Goal: Information Seeking & Learning: Check status

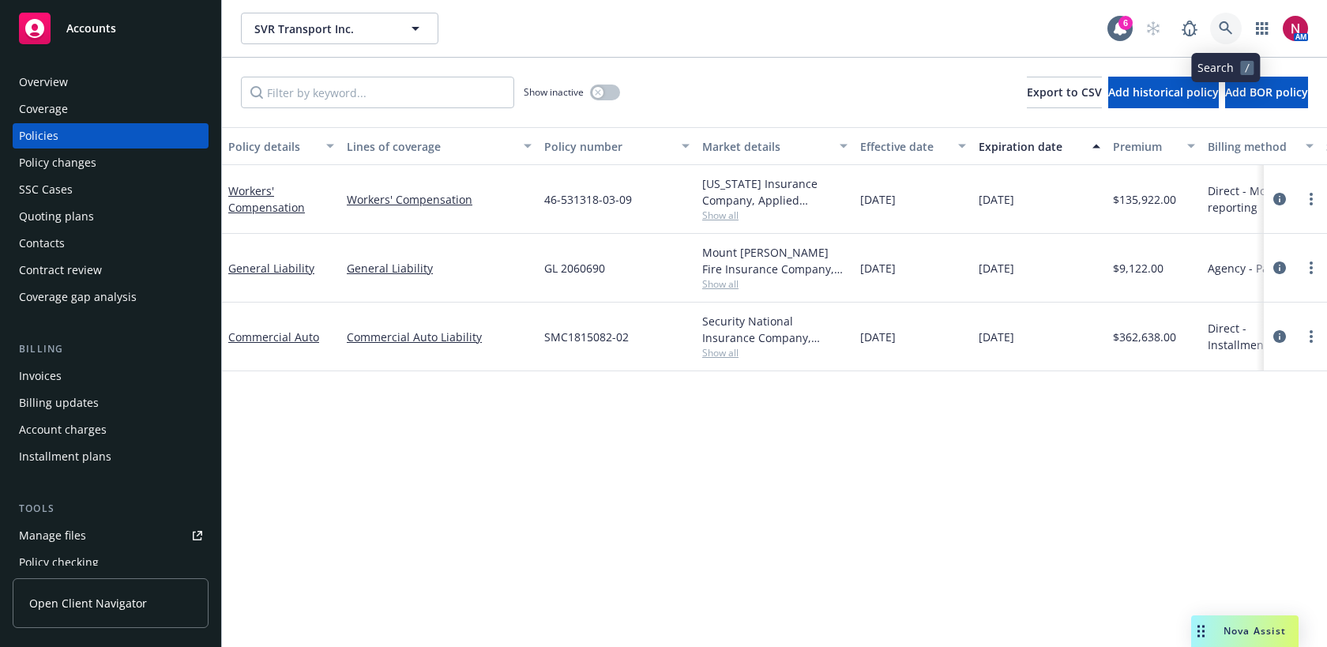
click at [1223, 32] on icon at bounding box center [1225, 28] width 14 height 14
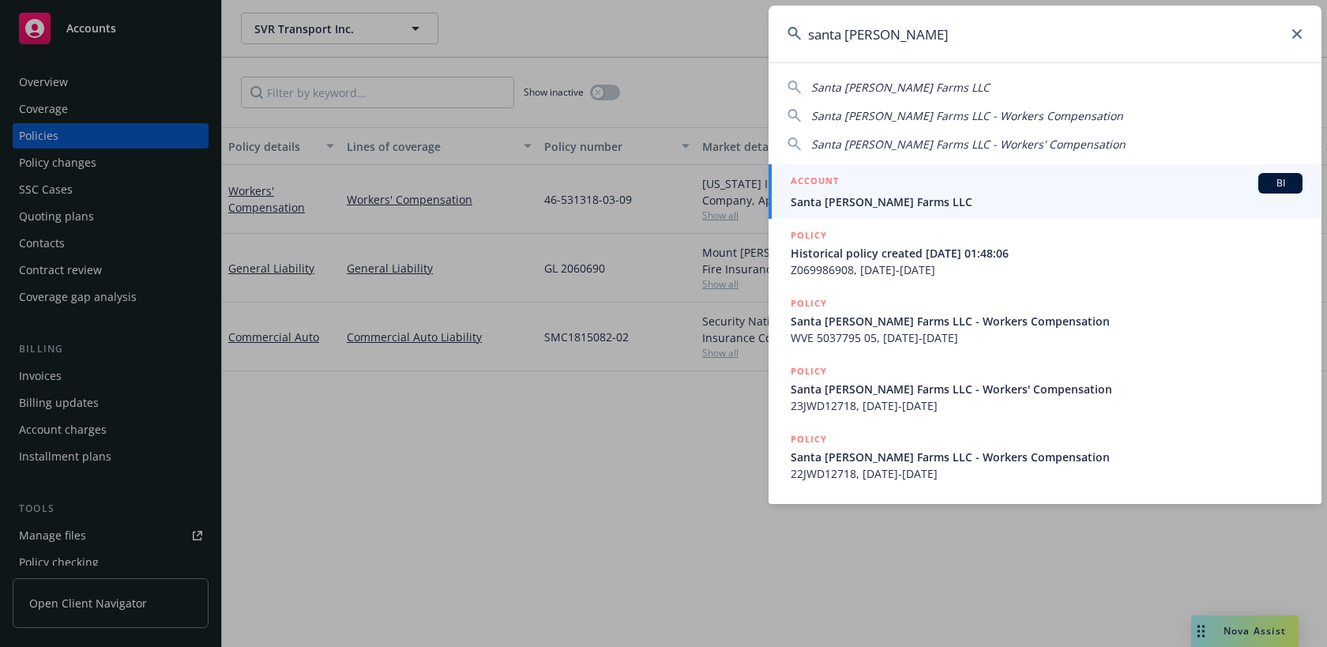
type input "santa [PERSON_NAME]"
click at [1098, 195] on span "Santa [PERSON_NAME] Farms LLC" at bounding box center [1046, 201] width 512 height 17
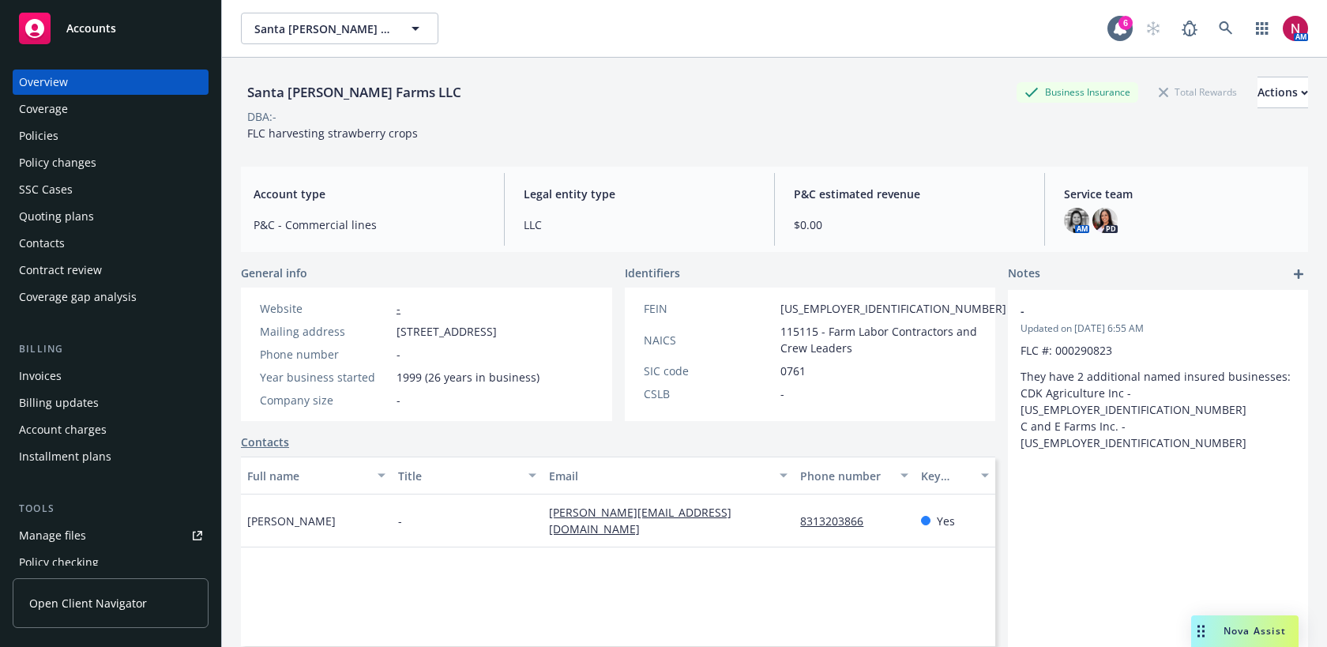
click at [99, 217] on div "Quoting plans" at bounding box center [110, 216] width 183 height 25
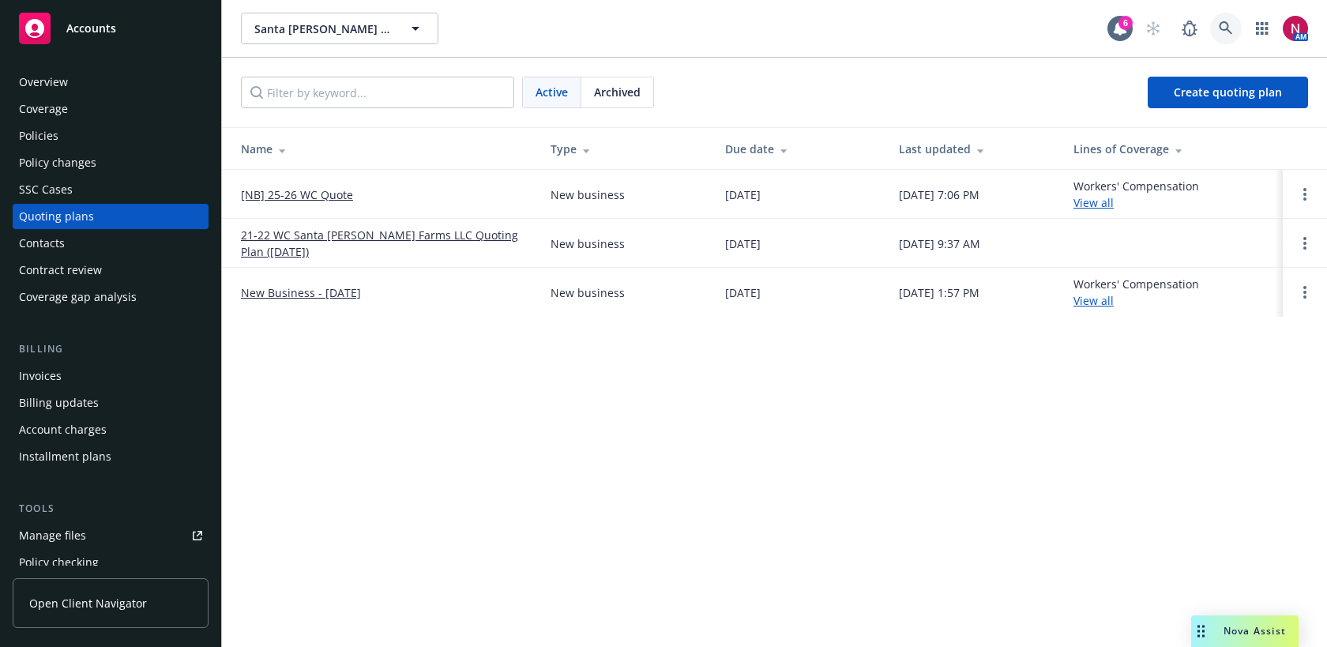
click at [1225, 27] on icon at bounding box center [1225, 28] width 14 height 14
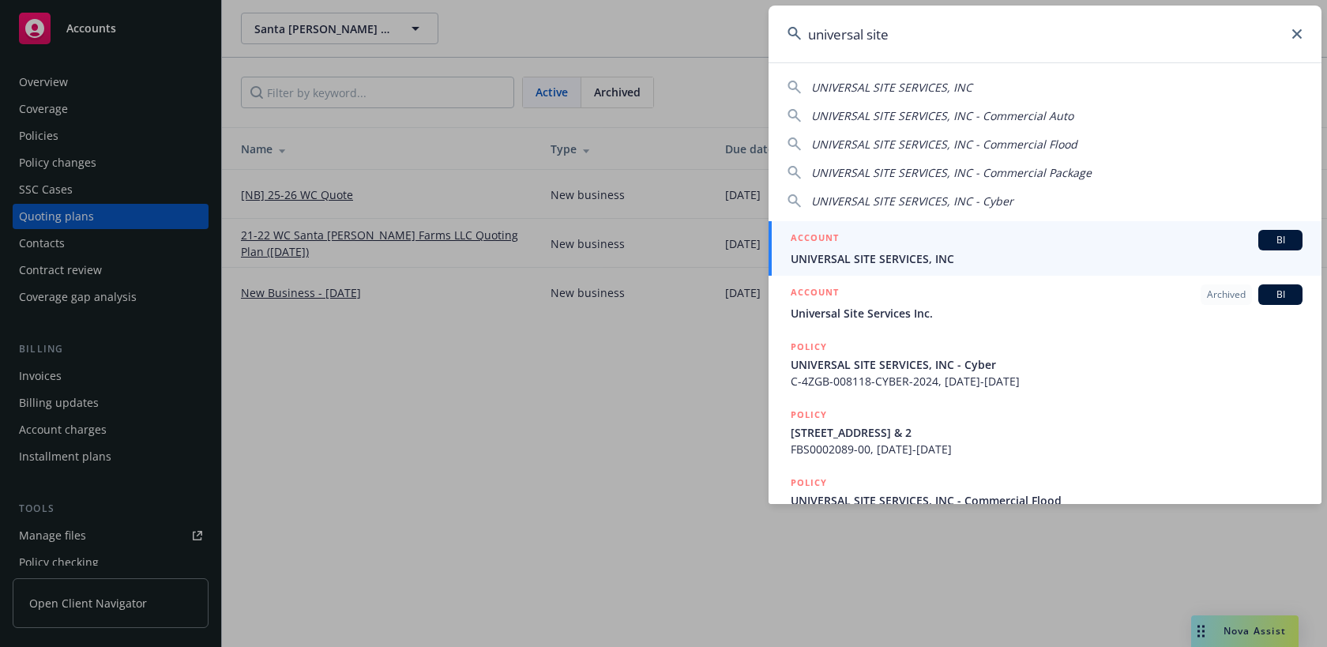
type input "universal site"
click at [1027, 257] on span "UNIVERSAL SITE SERVICES, INC" at bounding box center [1046, 258] width 512 height 17
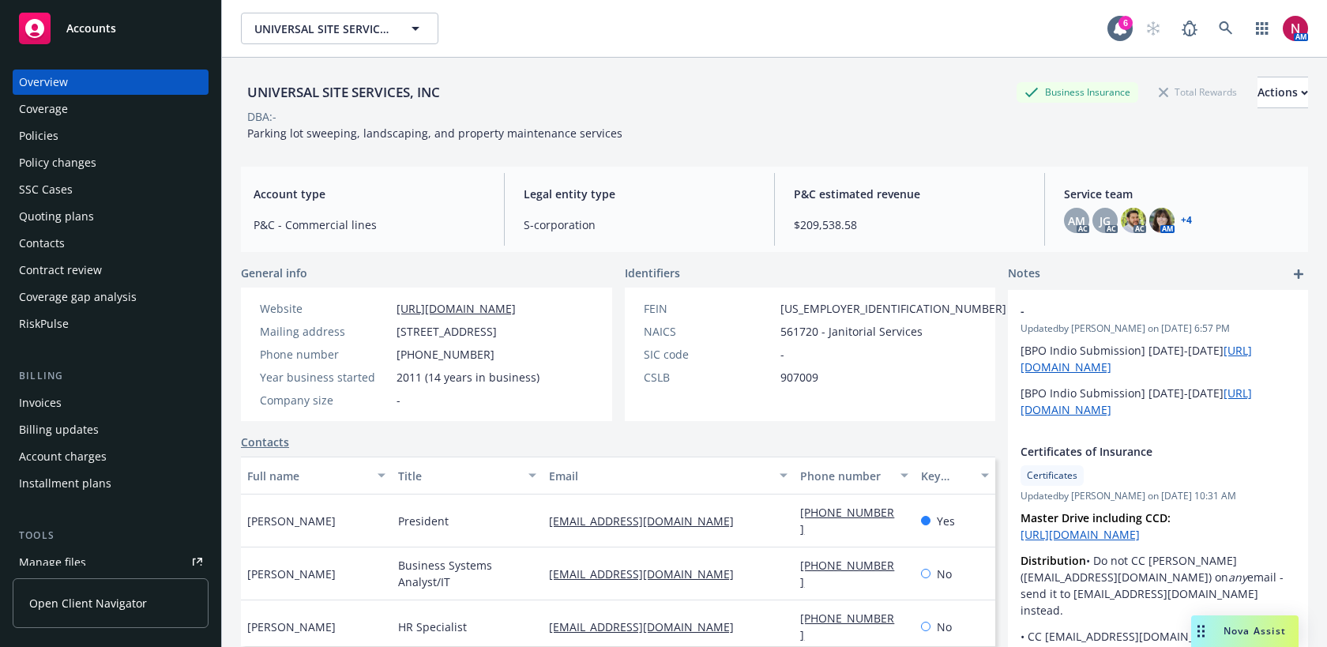
click at [149, 215] on div "Quoting plans" at bounding box center [110, 216] width 183 height 25
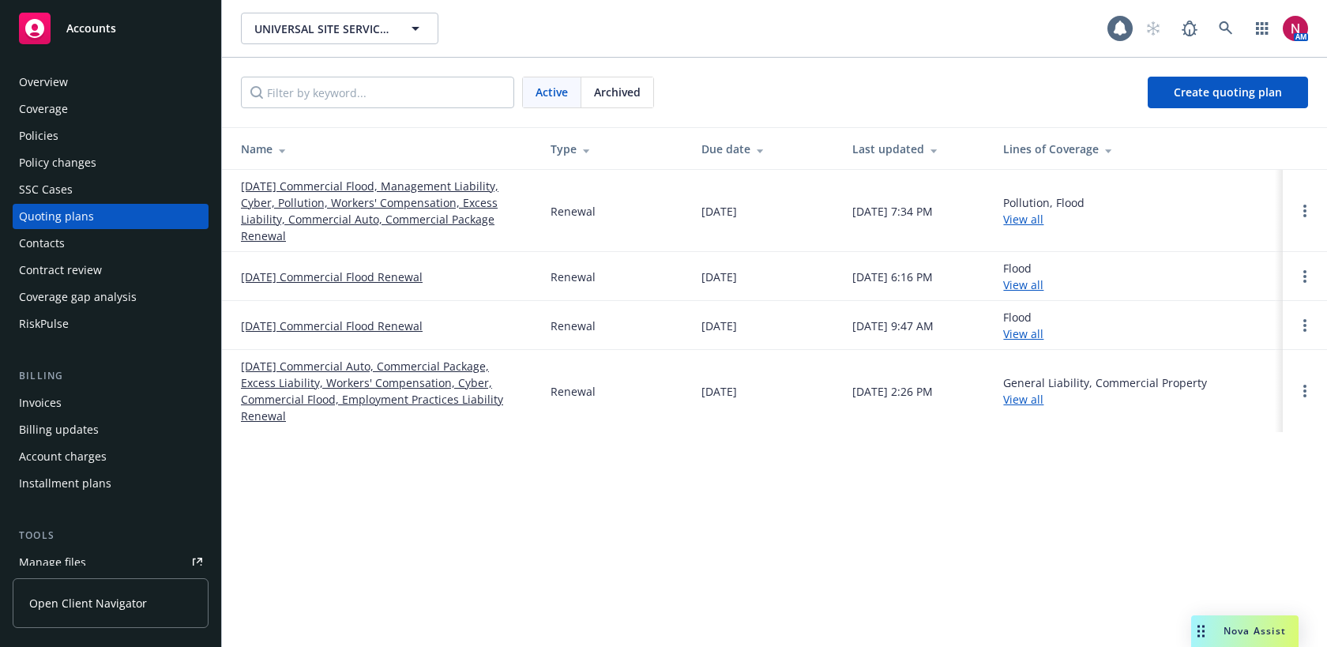
click at [273, 184] on link "10/01/25 Commercial Flood, Management Liability, Cyber, Pollution, Workers' Com…" at bounding box center [383, 211] width 284 height 66
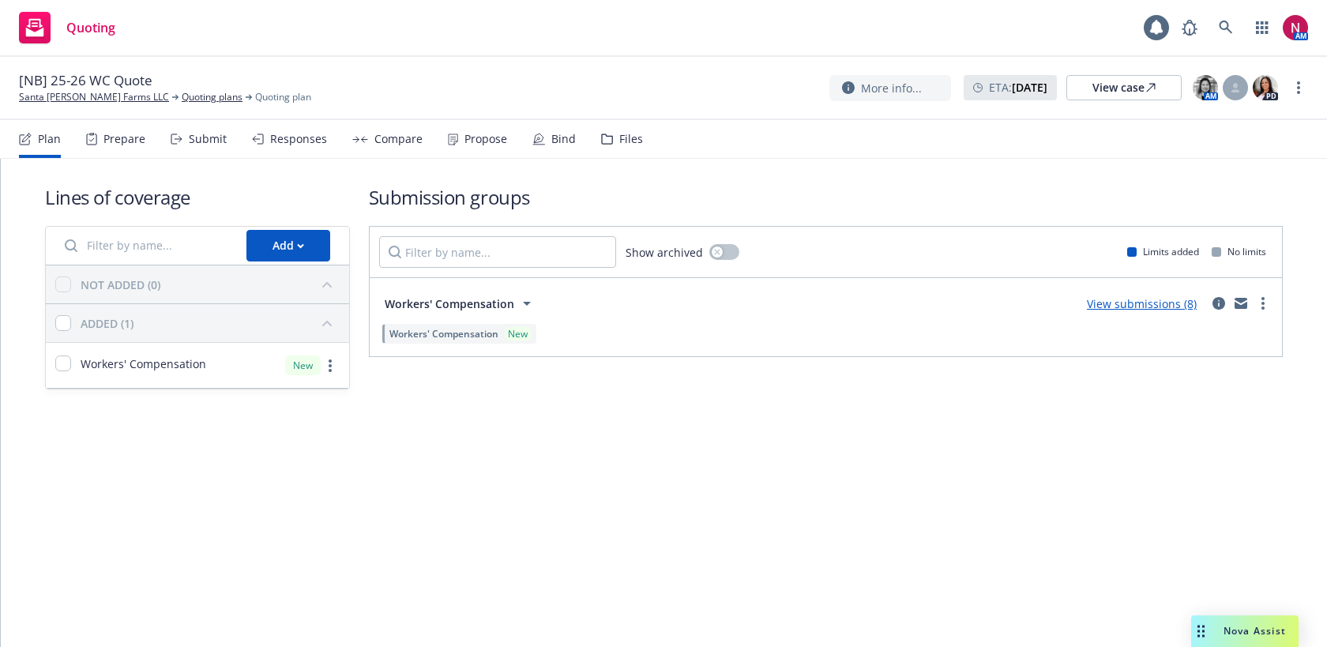
click at [201, 147] on div "Submit" at bounding box center [199, 139] width 56 height 38
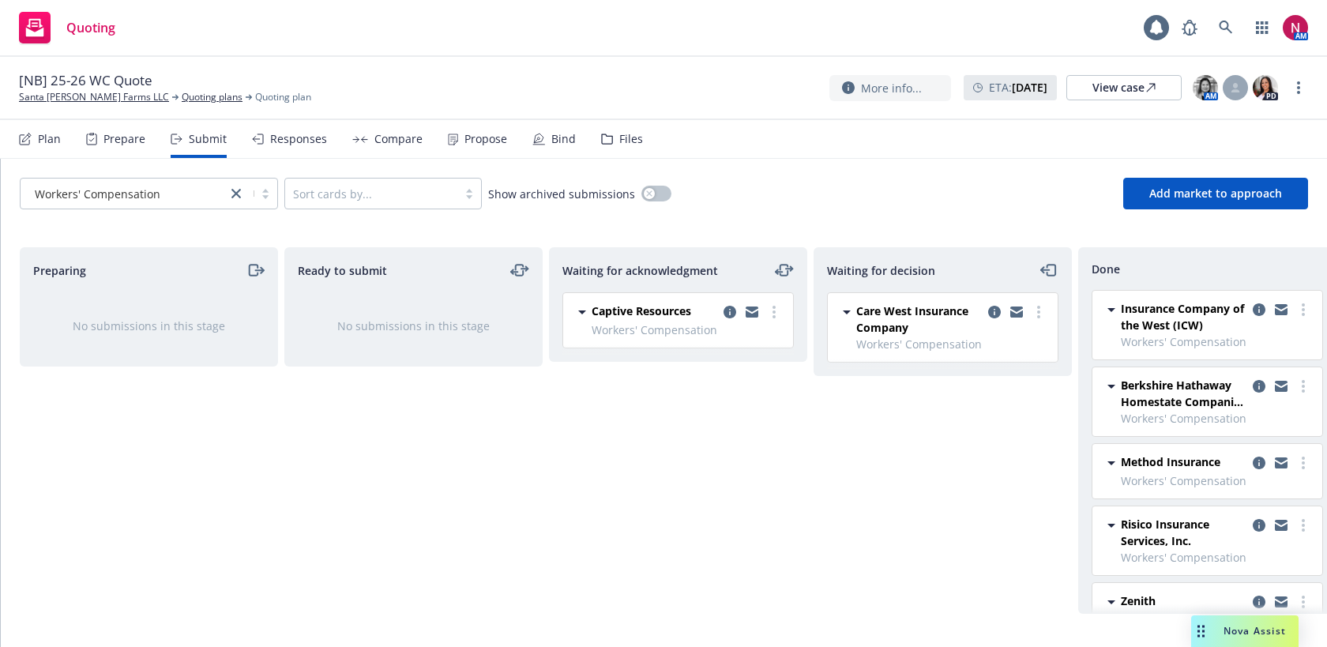
click at [272, 141] on div "Responses" at bounding box center [298, 139] width 57 height 13
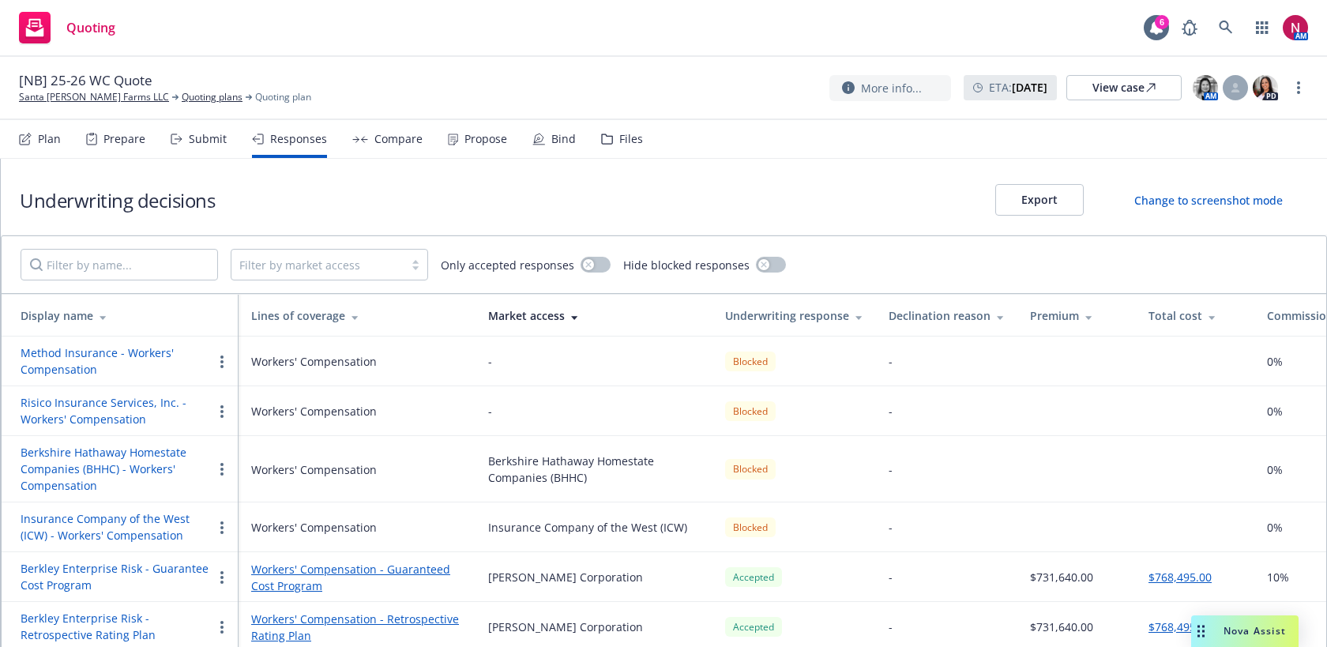
scroll to position [91, 0]
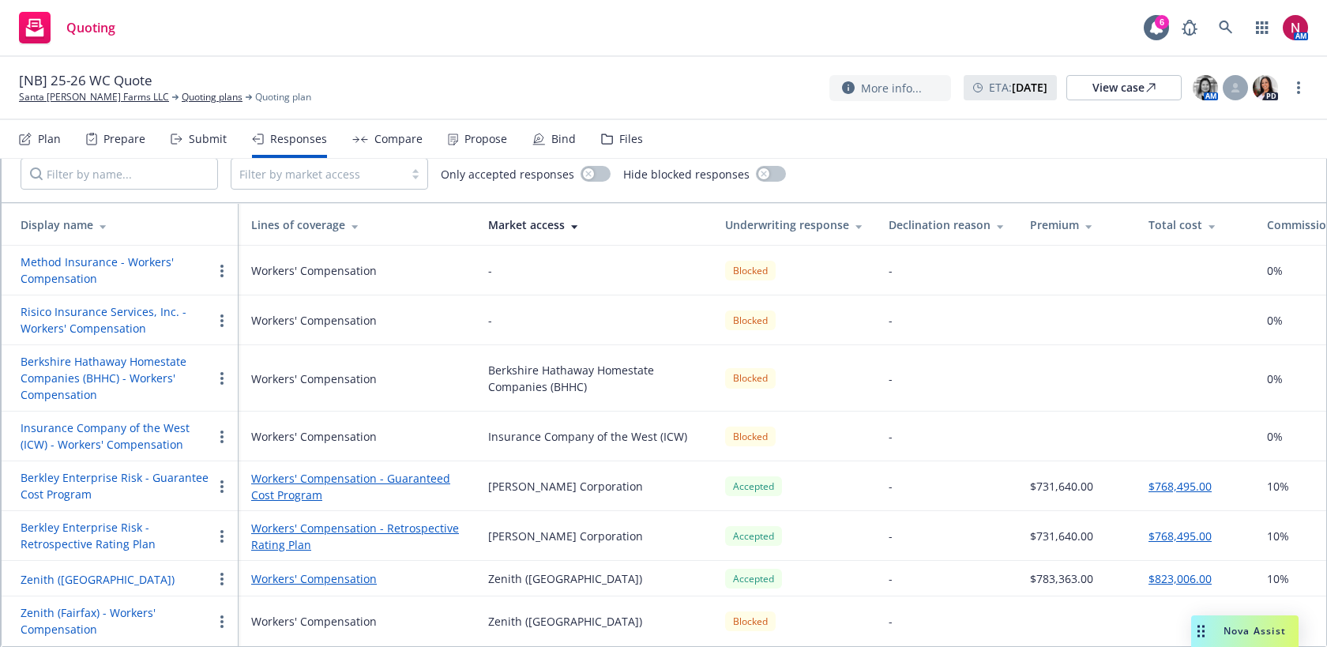
click at [77, 583] on button "Zenith (Fairfax)" at bounding box center [98, 579] width 154 height 17
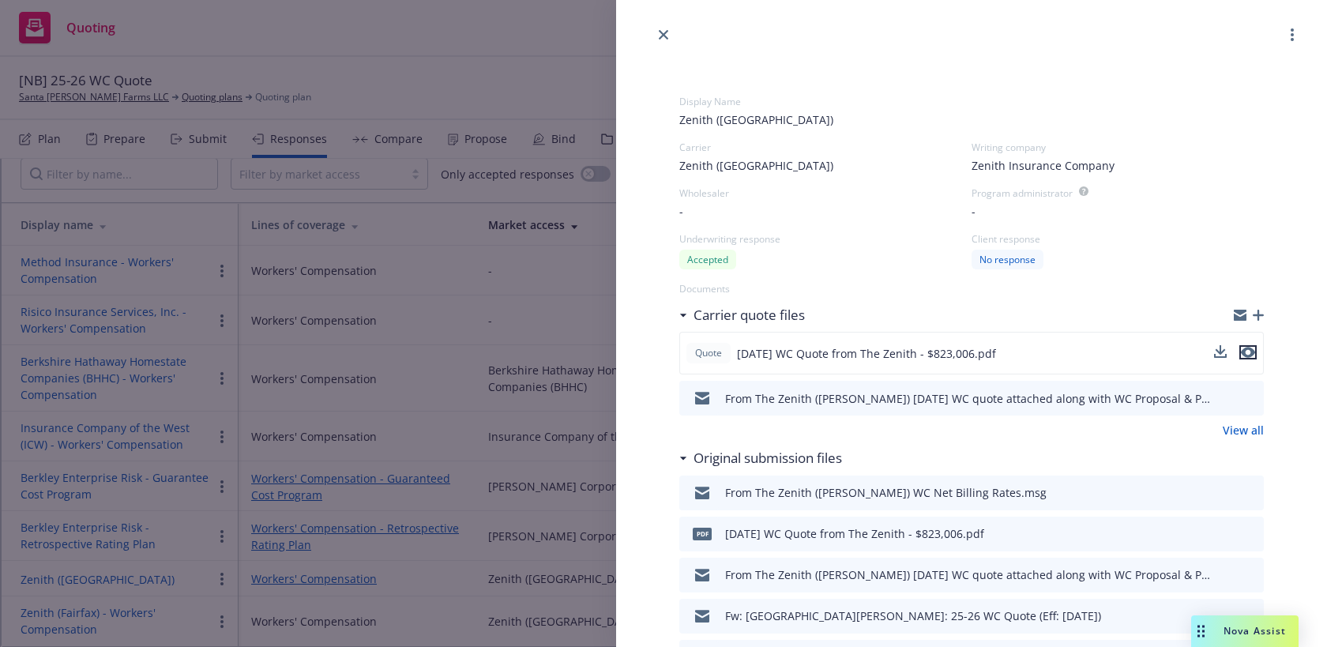
click at [1248, 351] on icon "preview file" at bounding box center [1247, 352] width 14 height 11
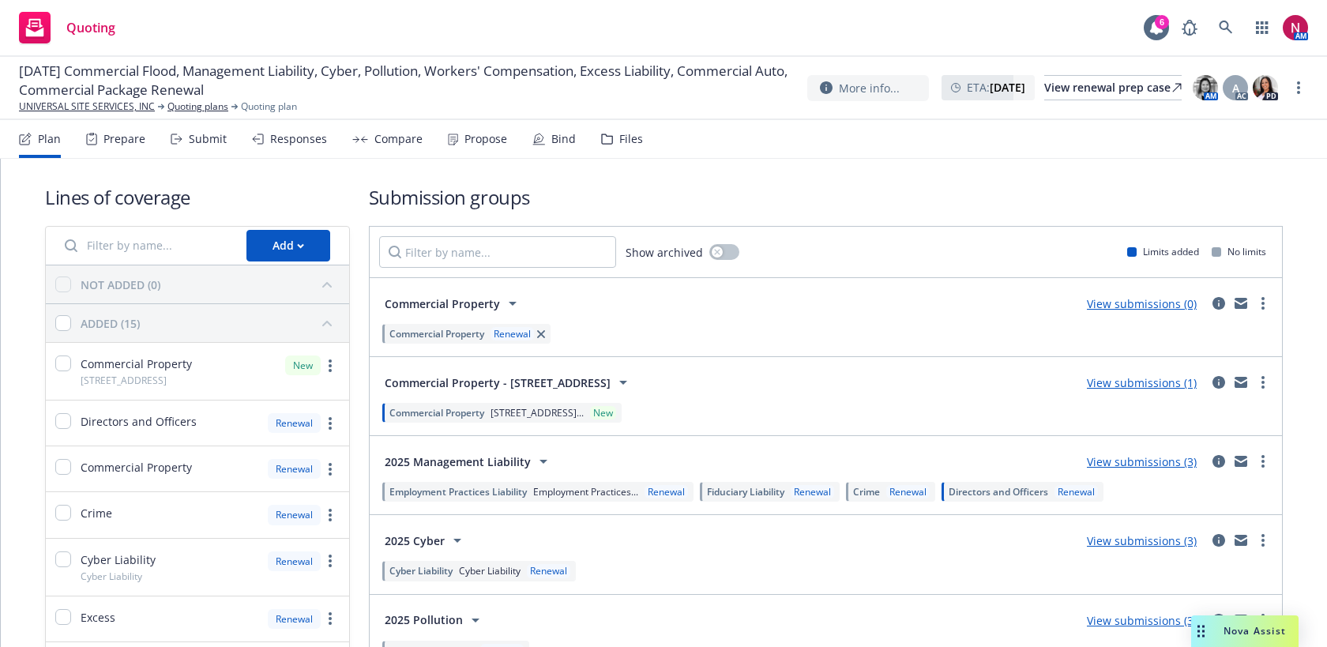
click at [276, 137] on div "Responses" at bounding box center [298, 139] width 57 height 13
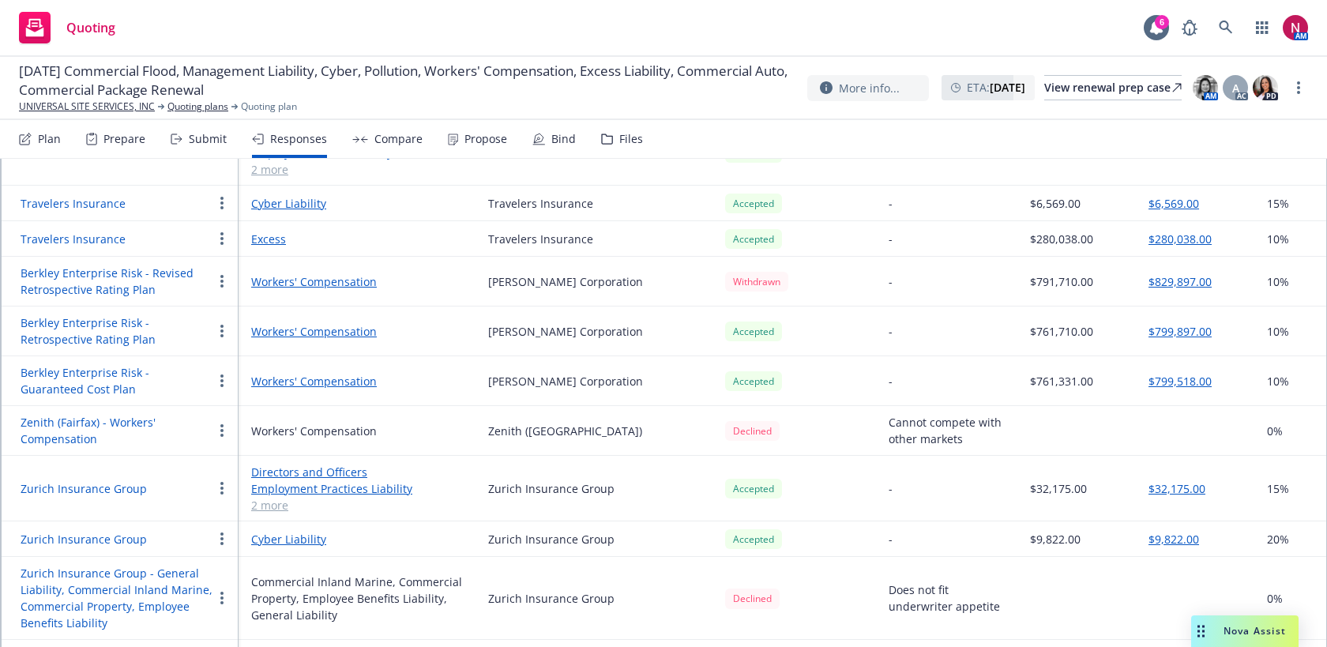
scroll to position [2105, 0]
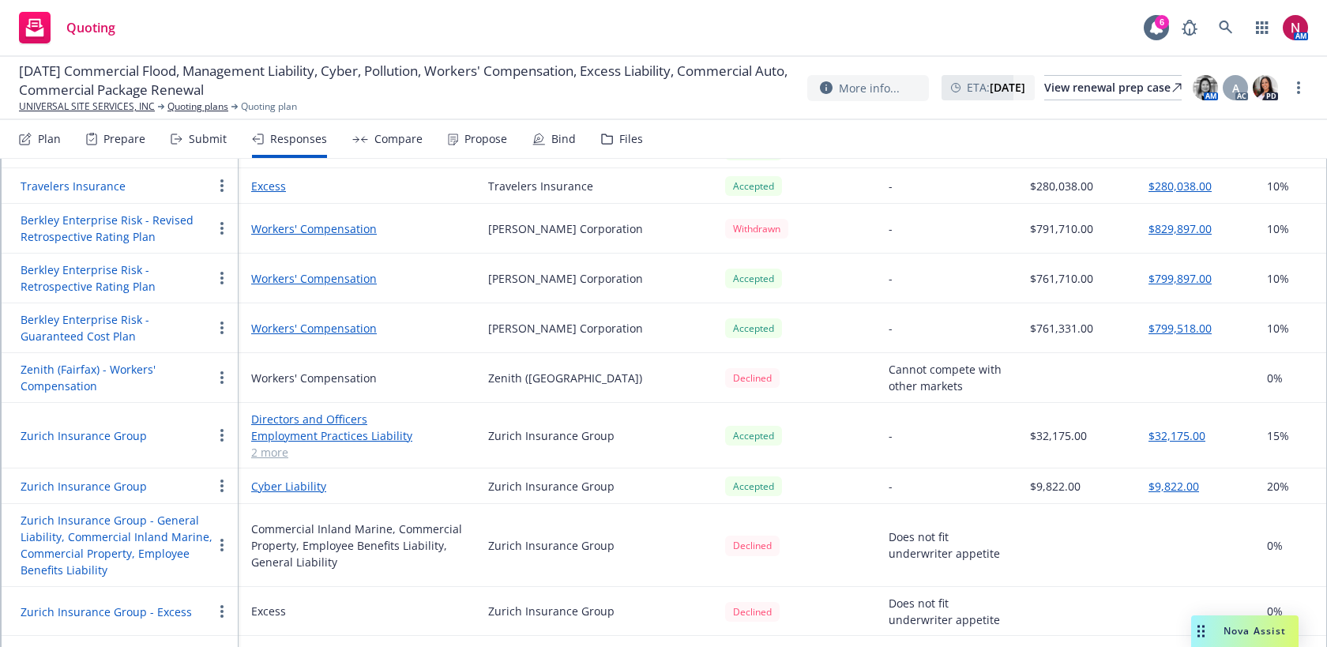
click at [100, 322] on button "Berkley Enterprise Risk - Guaranteed Cost Plan" at bounding box center [117, 327] width 192 height 33
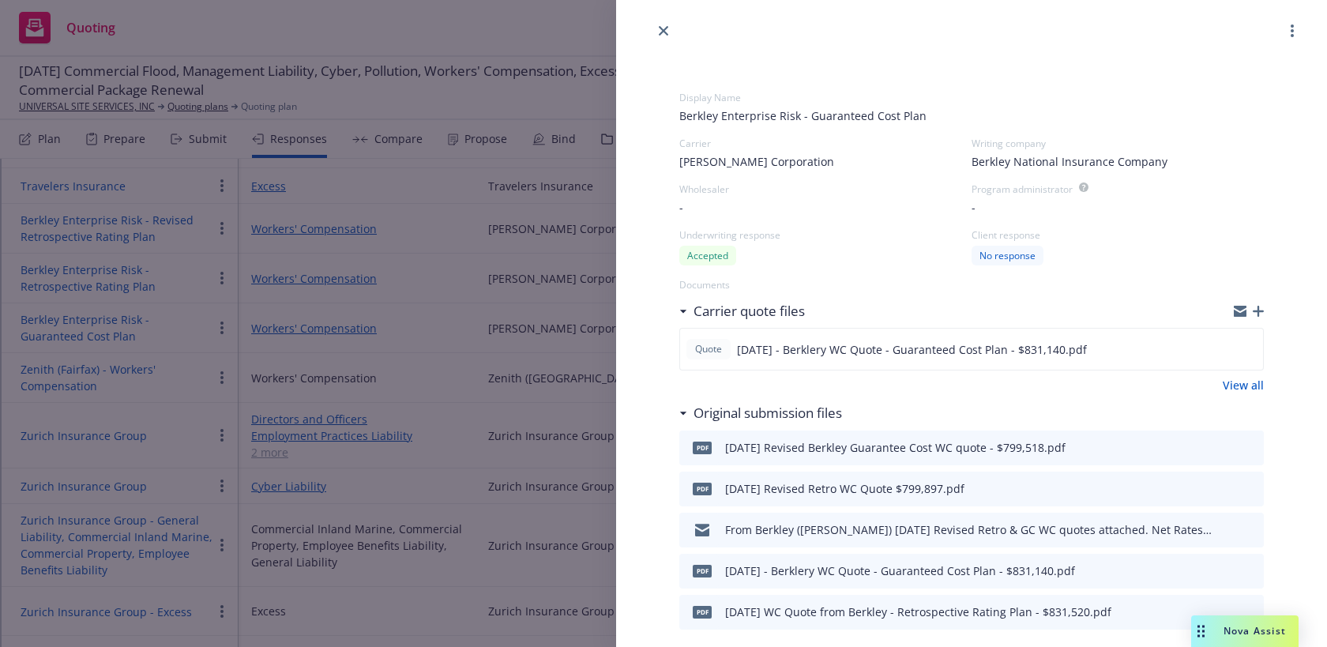
scroll to position [6, 0]
click at [1252, 525] on icon "preview file" at bounding box center [1248, 526] width 14 height 11
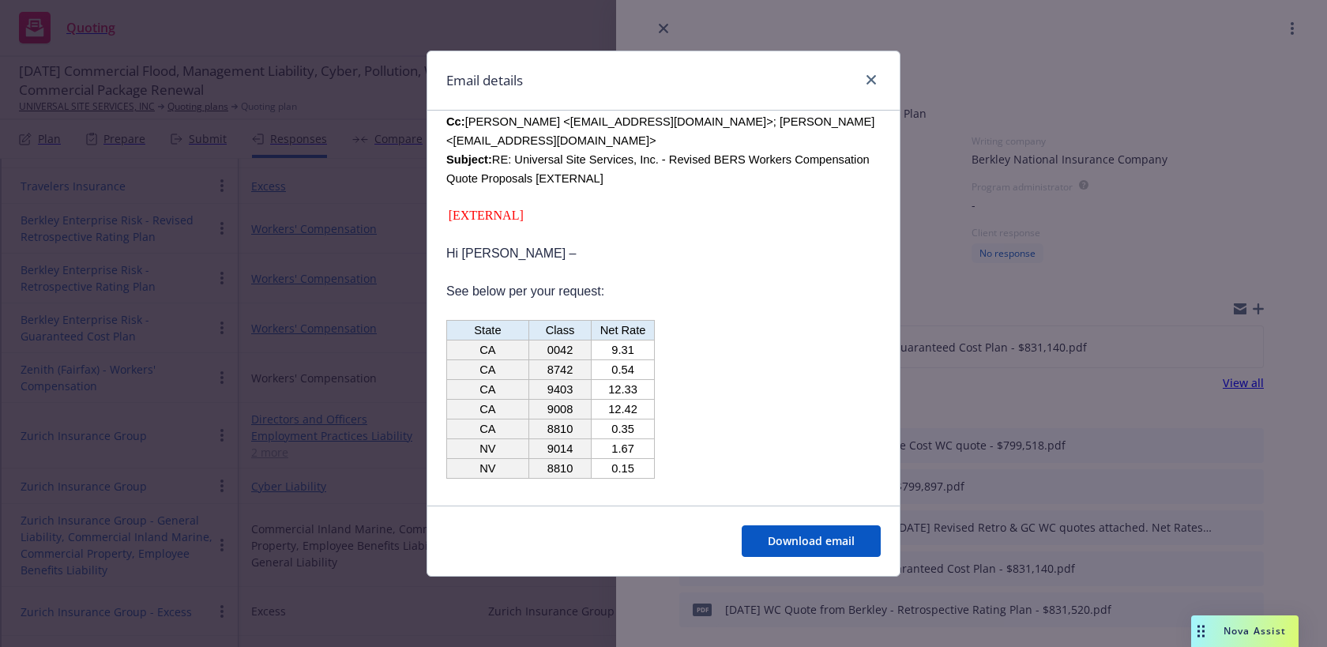
scroll to position [745, 0]
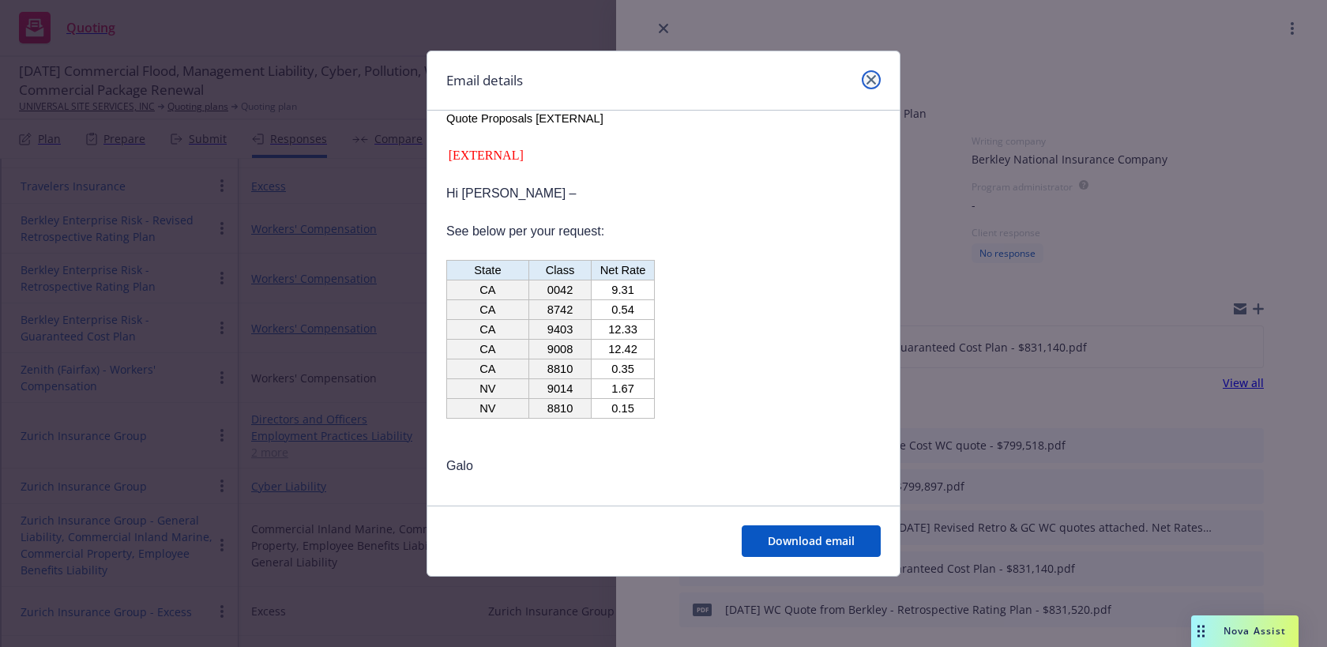
click at [866, 78] on icon "close" at bounding box center [870, 79] width 9 height 9
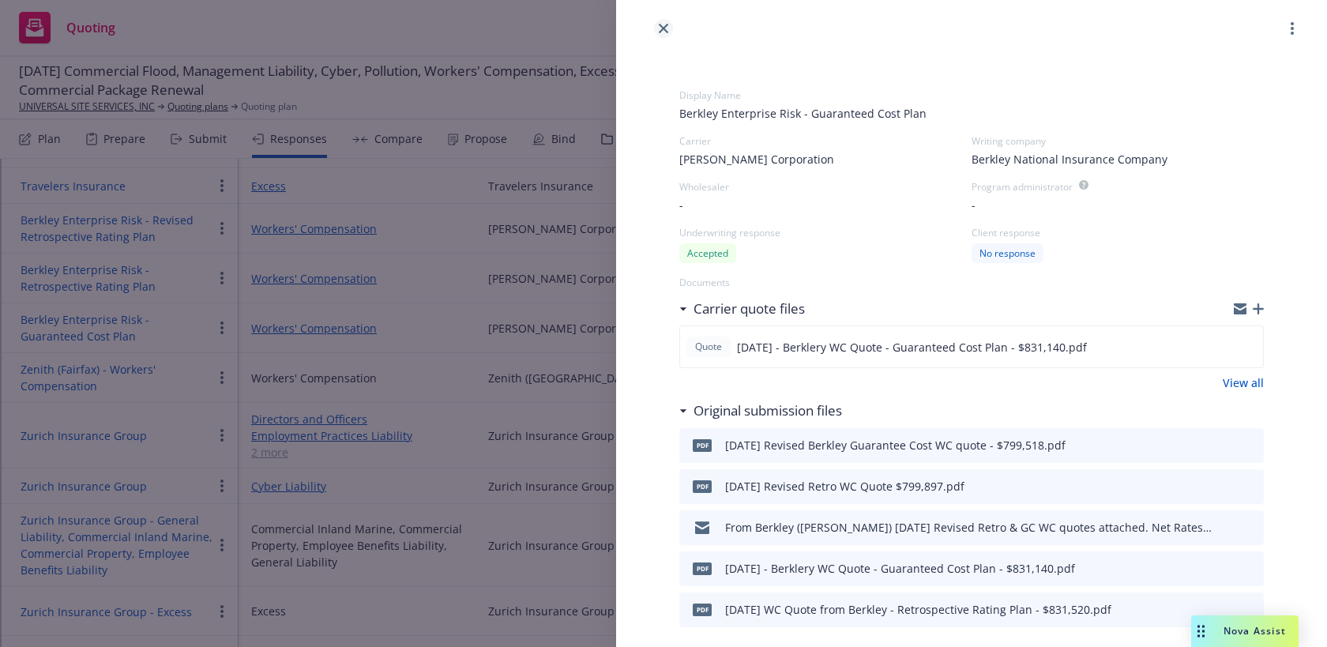
click at [665, 29] on icon "close" at bounding box center [663, 28] width 9 height 9
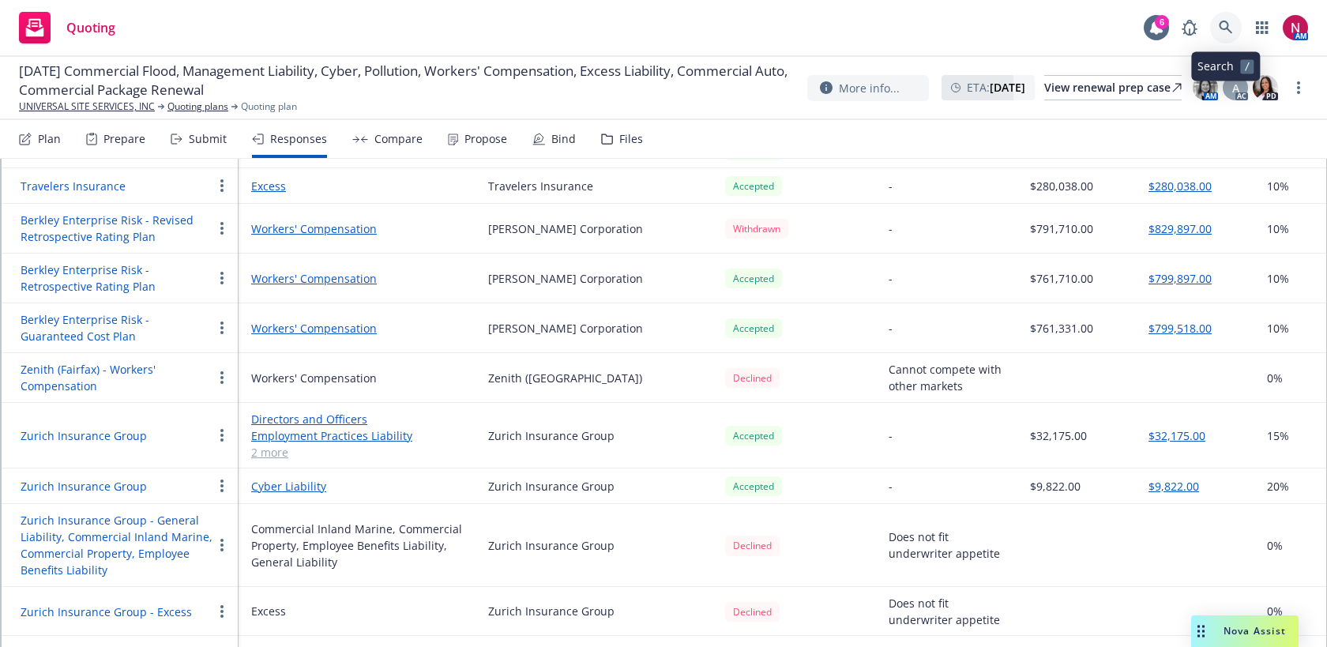
click at [1224, 18] on link at bounding box center [1226, 28] width 32 height 32
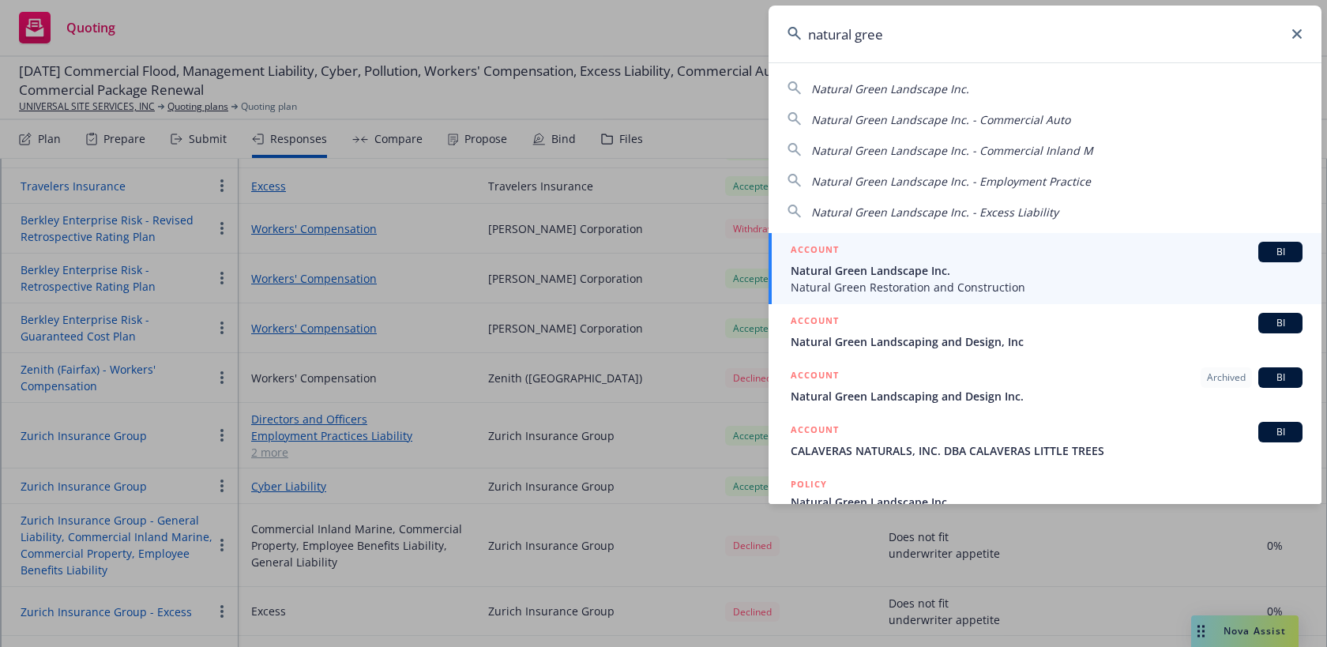
type input "natural gree"
click at [1130, 271] on span "Natural Green Landscape Inc." at bounding box center [1046, 270] width 512 height 17
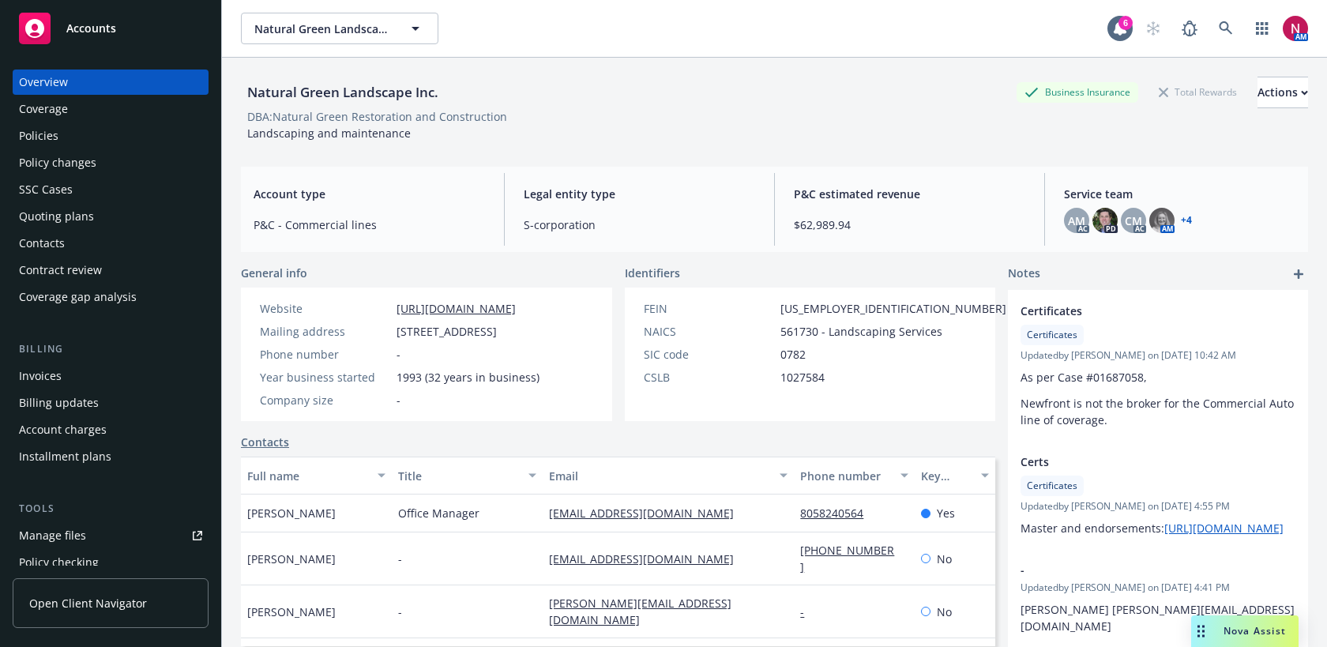
click at [120, 215] on div "Quoting plans" at bounding box center [110, 216] width 183 height 25
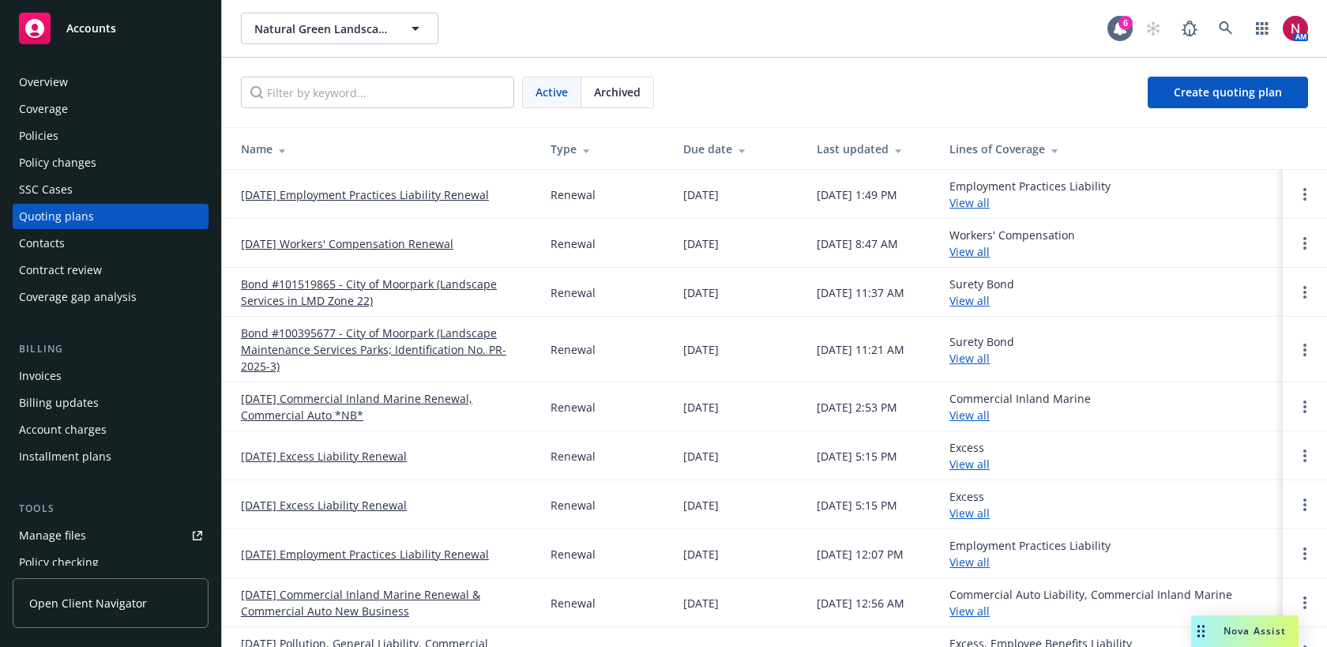
click at [291, 241] on link "[DATE] Workers' Compensation Renewal" at bounding box center [347, 243] width 212 height 17
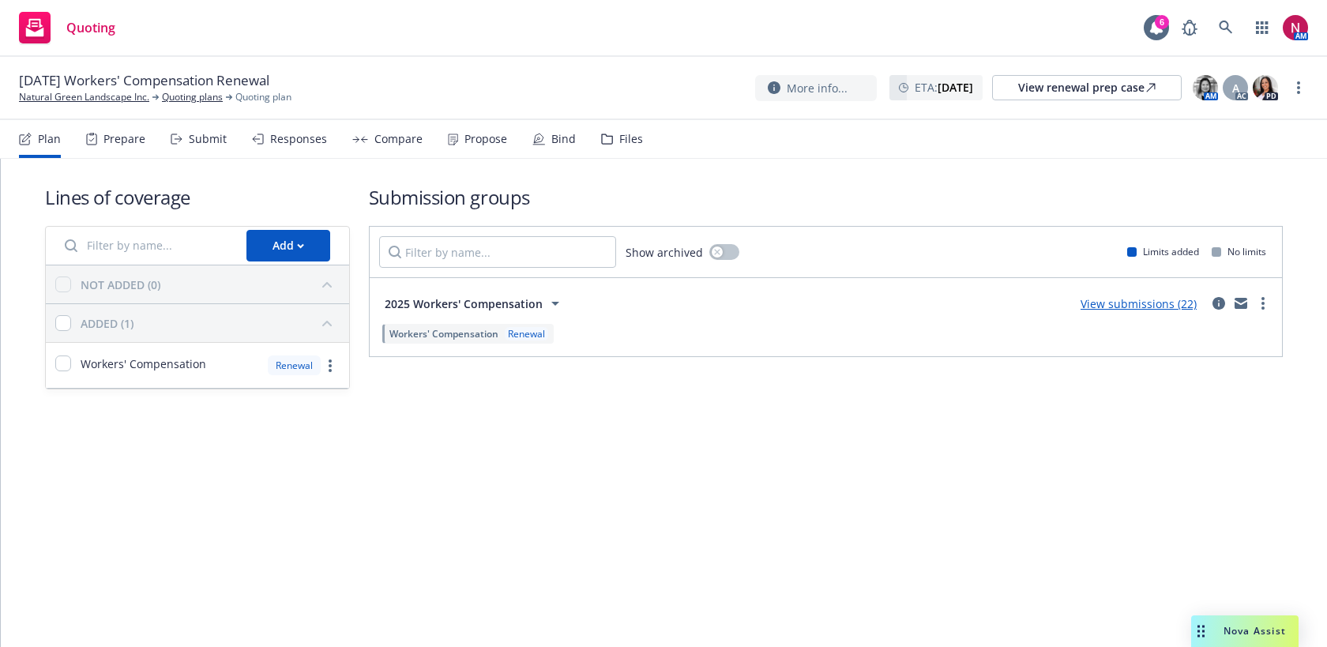
click at [190, 137] on div "Submit" at bounding box center [208, 139] width 38 height 13
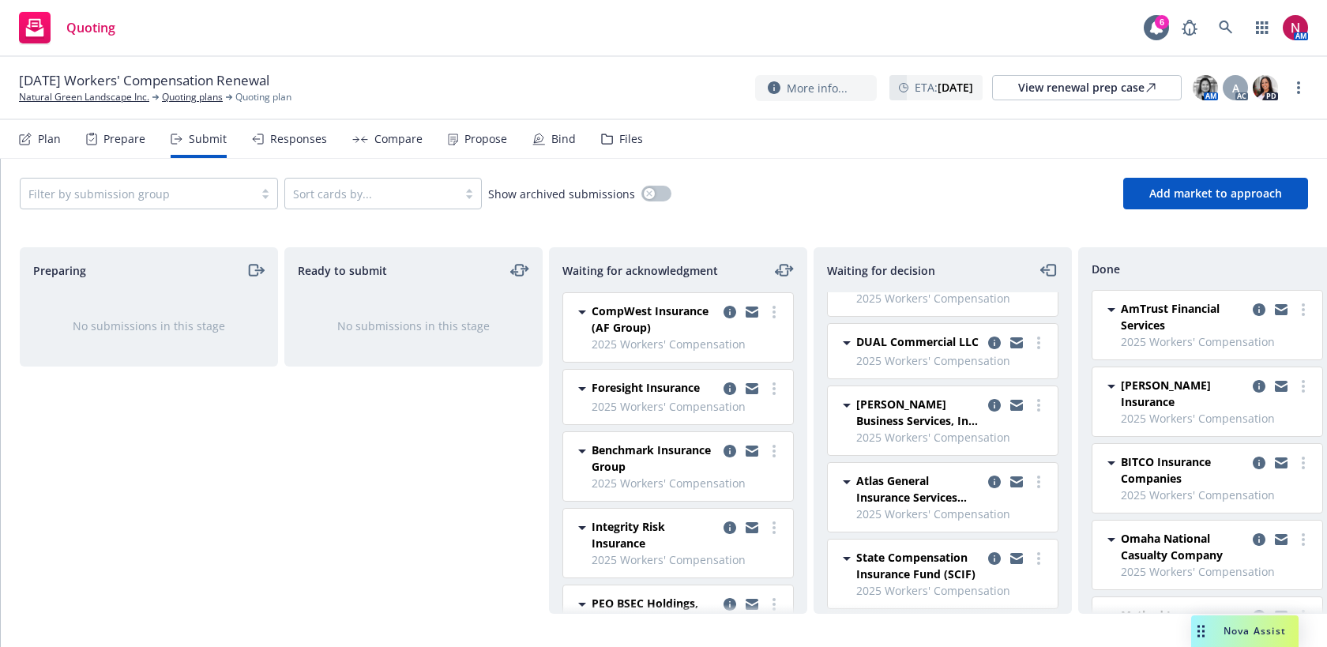
scroll to position [437, 0]
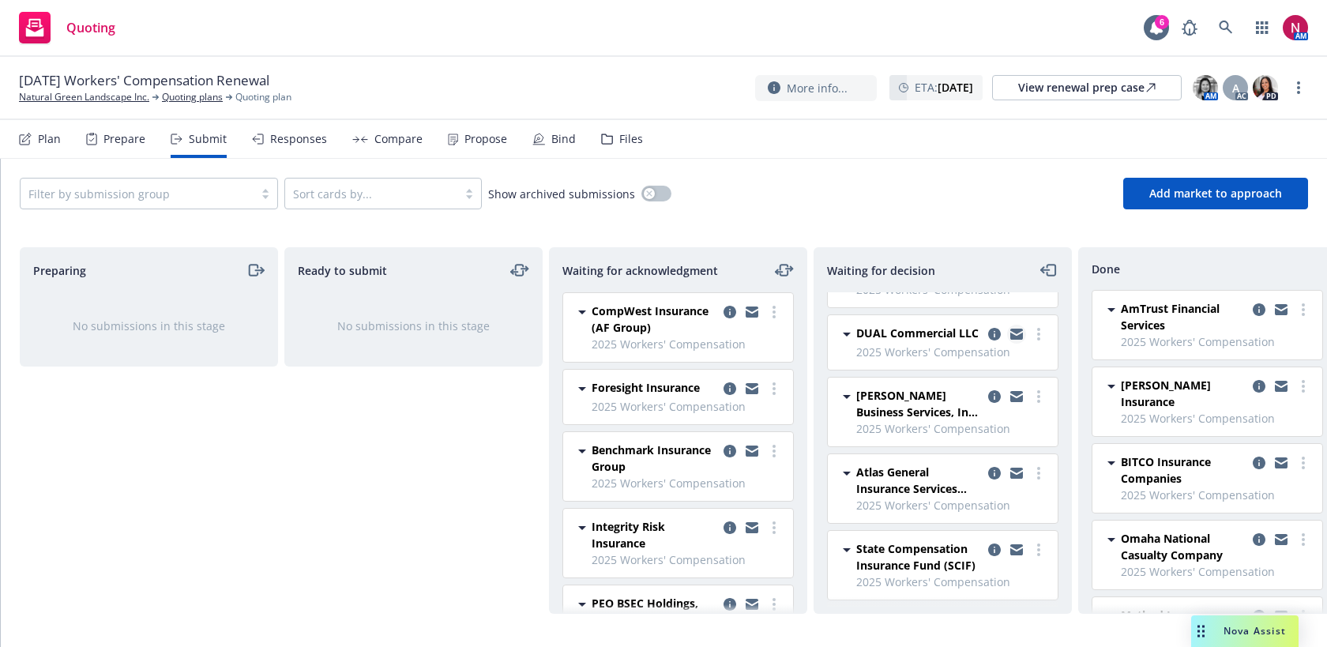
click at [1018, 336] on icon "copy logging email" at bounding box center [1016, 335] width 13 height 7
click at [1218, 26] on icon at bounding box center [1225, 28] width 14 height 14
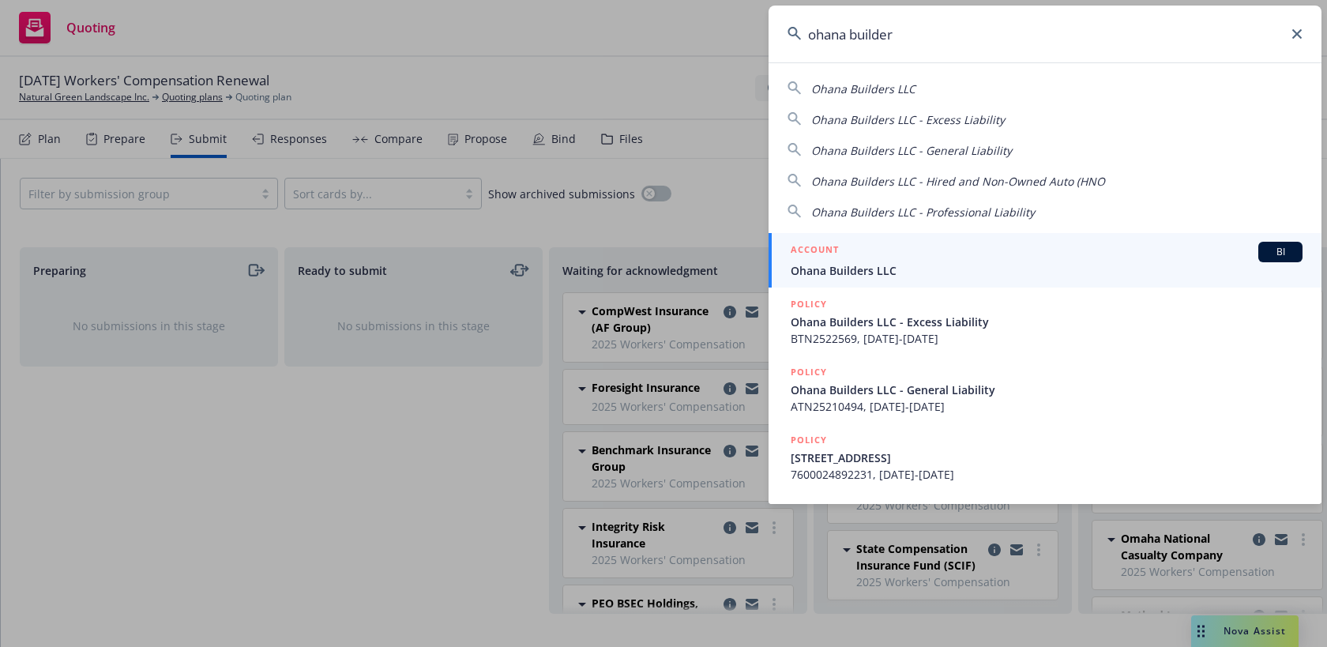
type input "ohana builder"
click at [1007, 254] on div "ACCOUNT BI" at bounding box center [1046, 252] width 512 height 21
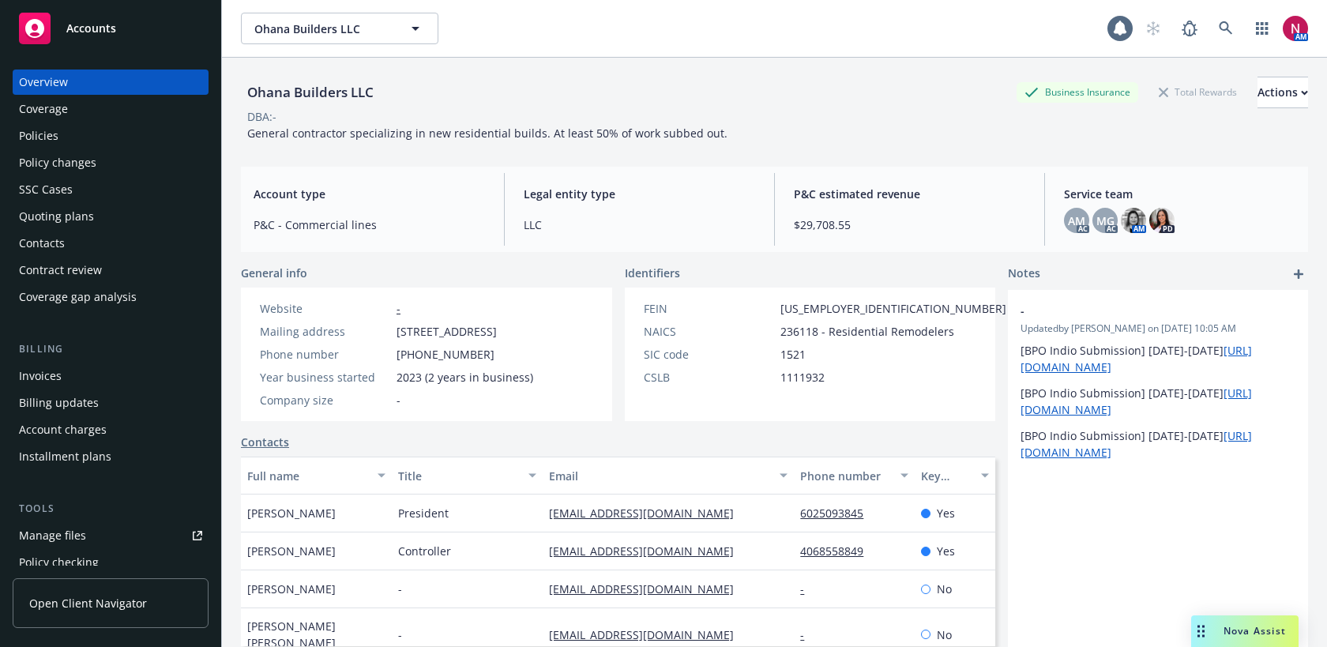
click at [126, 211] on div "Quoting plans" at bounding box center [110, 216] width 183 height 25
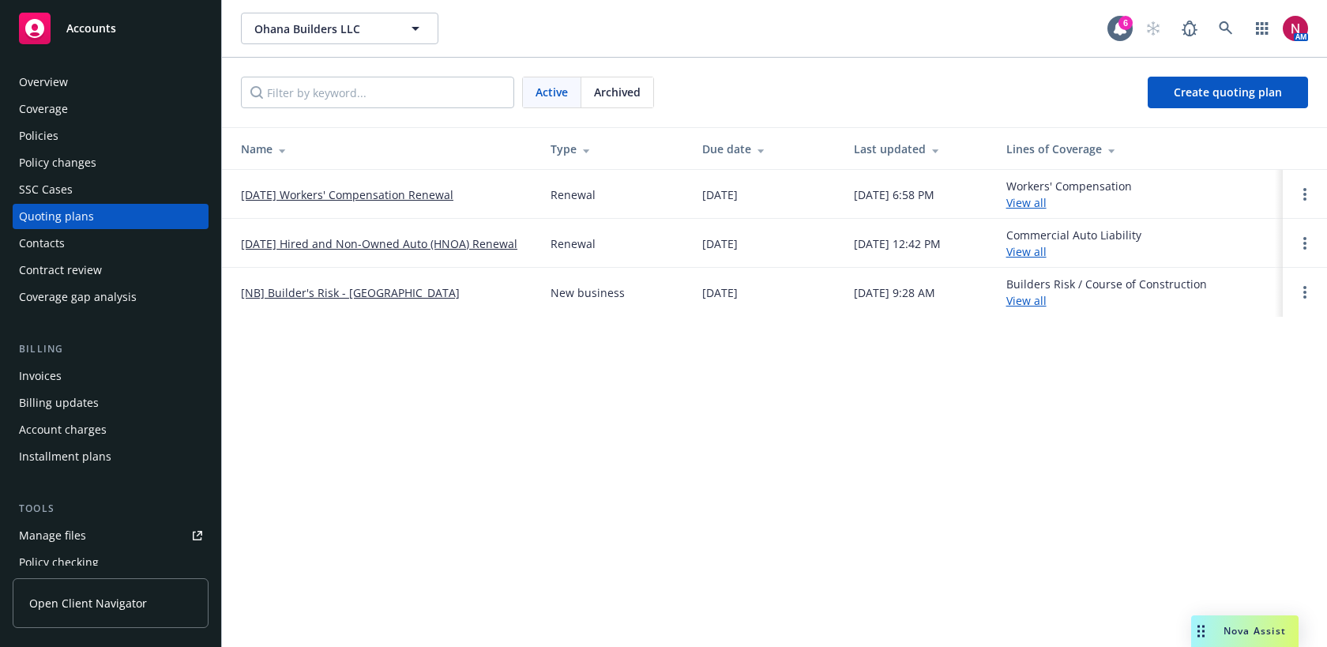
click at [305, 193] on link "[DATE] Workers' Compensation Renewal" at bounding box center [347, 194] width 212 height 17
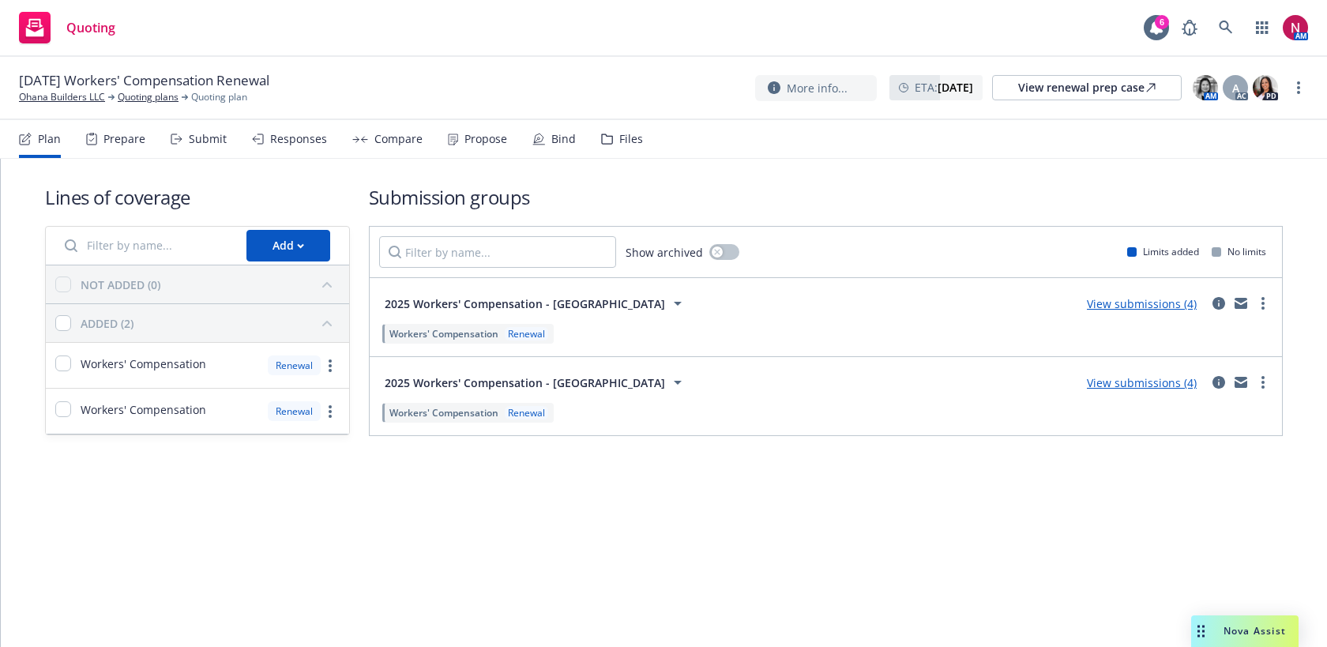
click at [205, 137] on div "Submit" at bounding box center [208, 139] width 38 height 13
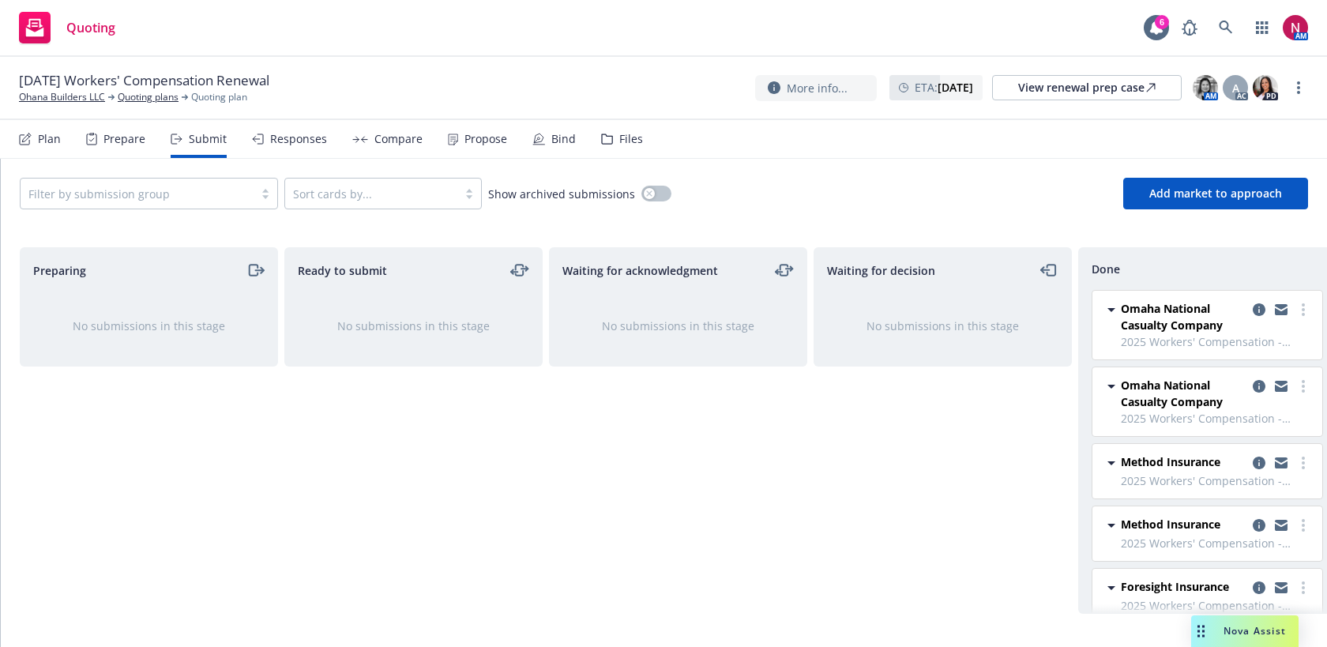
click at [283, 147] on div "Responses" at bounding box center [289, 139] width 75 height 38
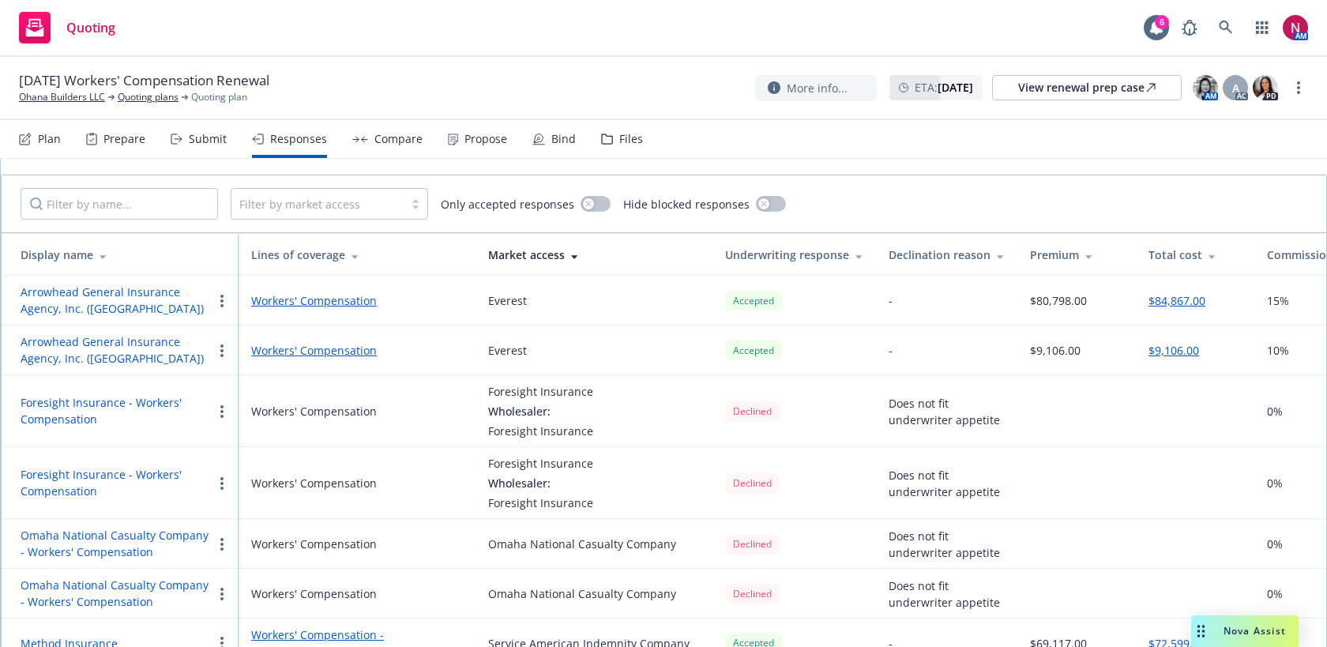
scroll to position [104, 0]
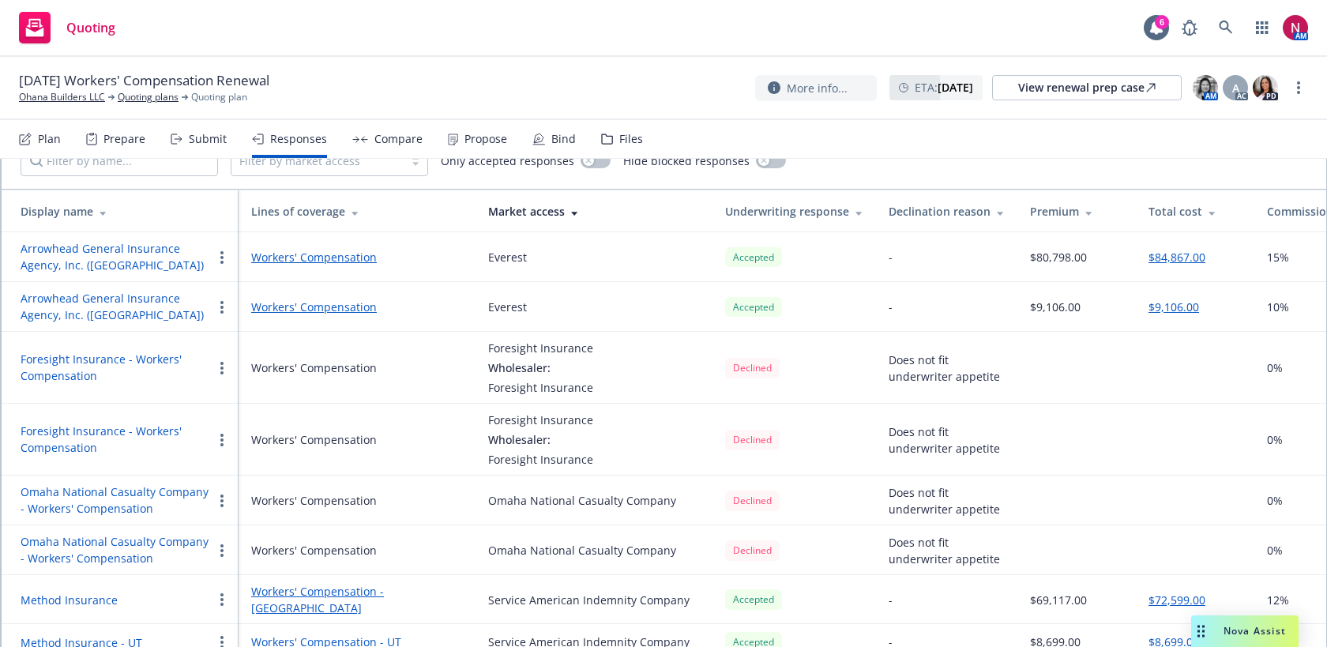
click at [88, 591] on button "Method Insurance" at bounding box center [69, 599] width 97 height 17
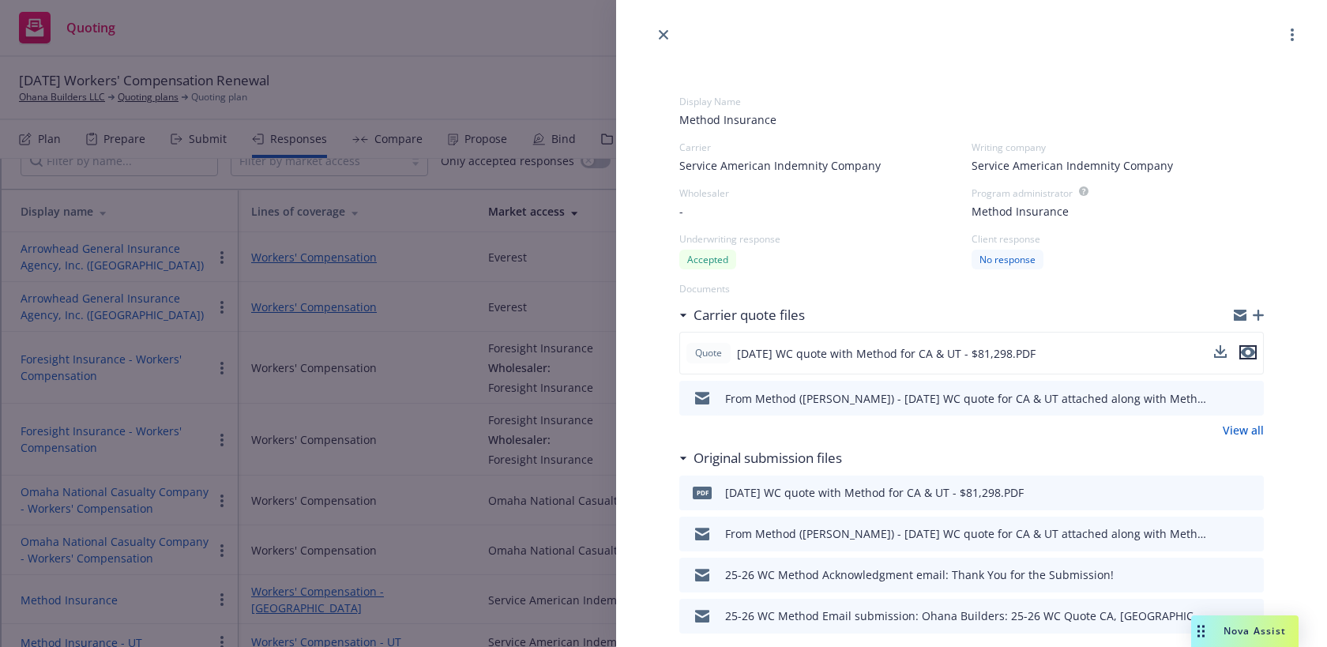
click at [1252, 353] on icon "preview file" at bounding box center [1247, 352] width 14 height 11
click at [662, 31] on icon "close" at bounding box center [663, 34] width 9 height 9
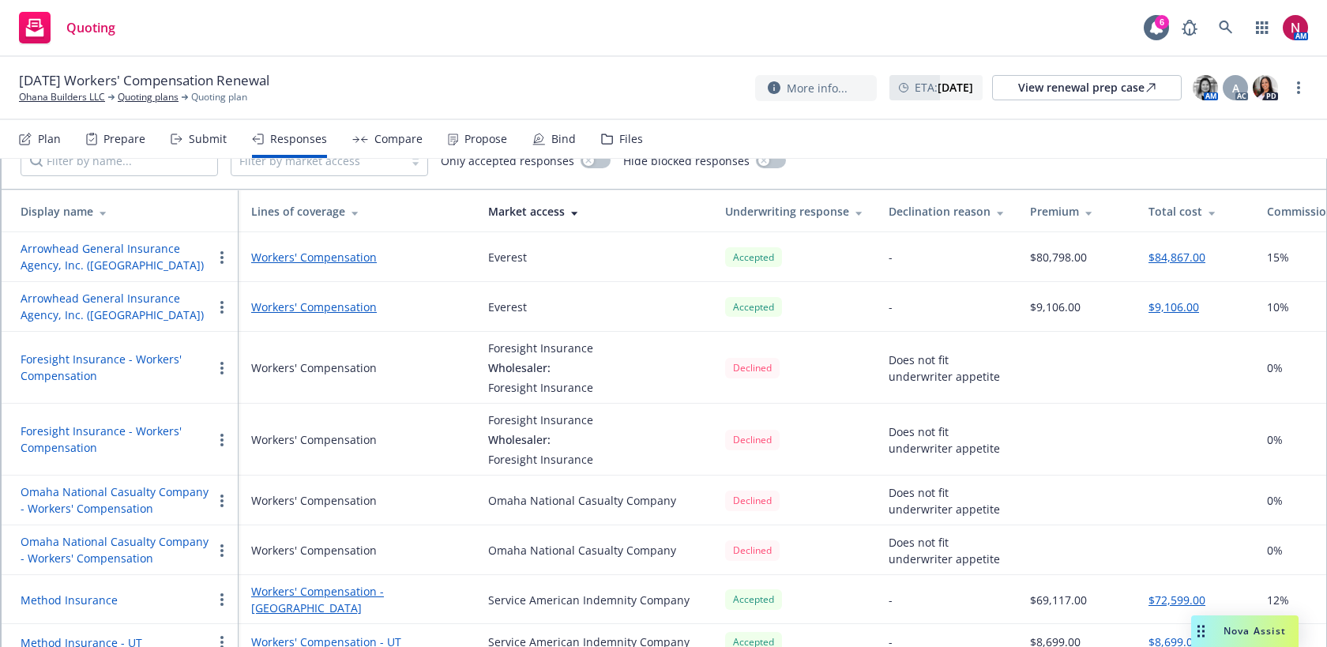
click at [108, 249] on button "Arrowhead General Insurance Agency, Inc. (CA)" at bounding box center [117, 256] width 192 height 33
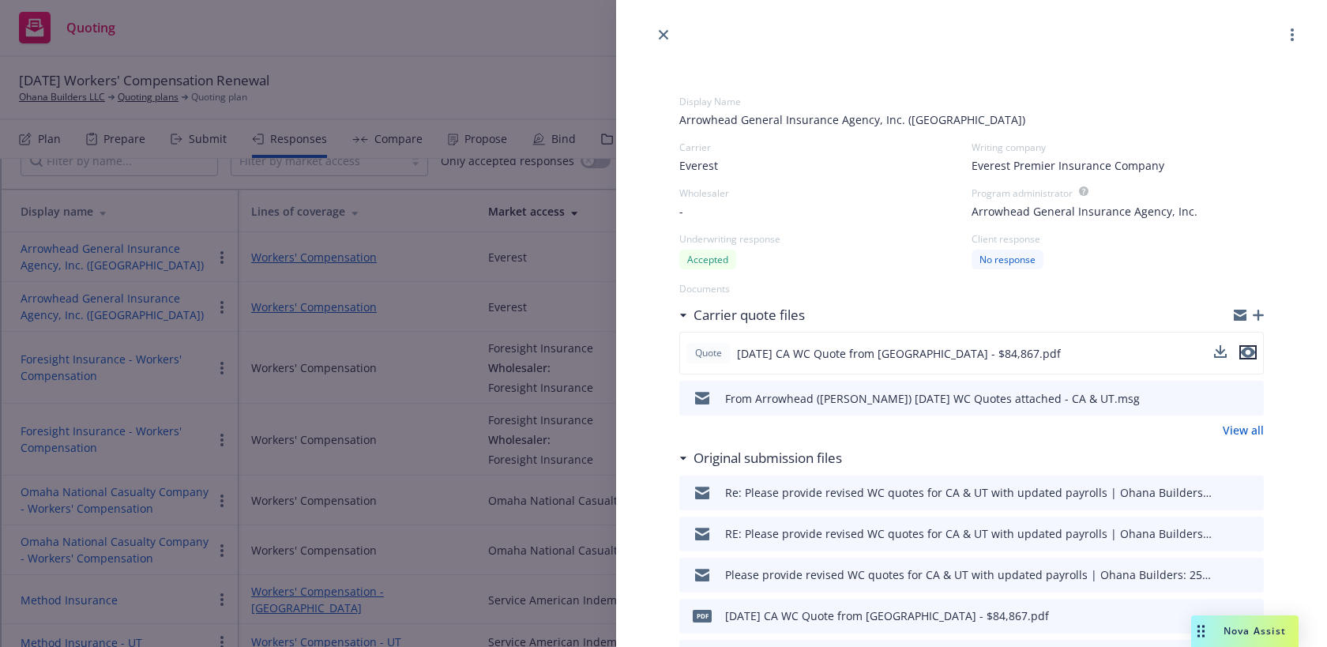
click at [1244, 354] on icon "preview file" at bounding box center [1247, 352] width 14 height 11
click at [665, 32] on icon "close" at bounding box center [663, 34] width 9 height 9
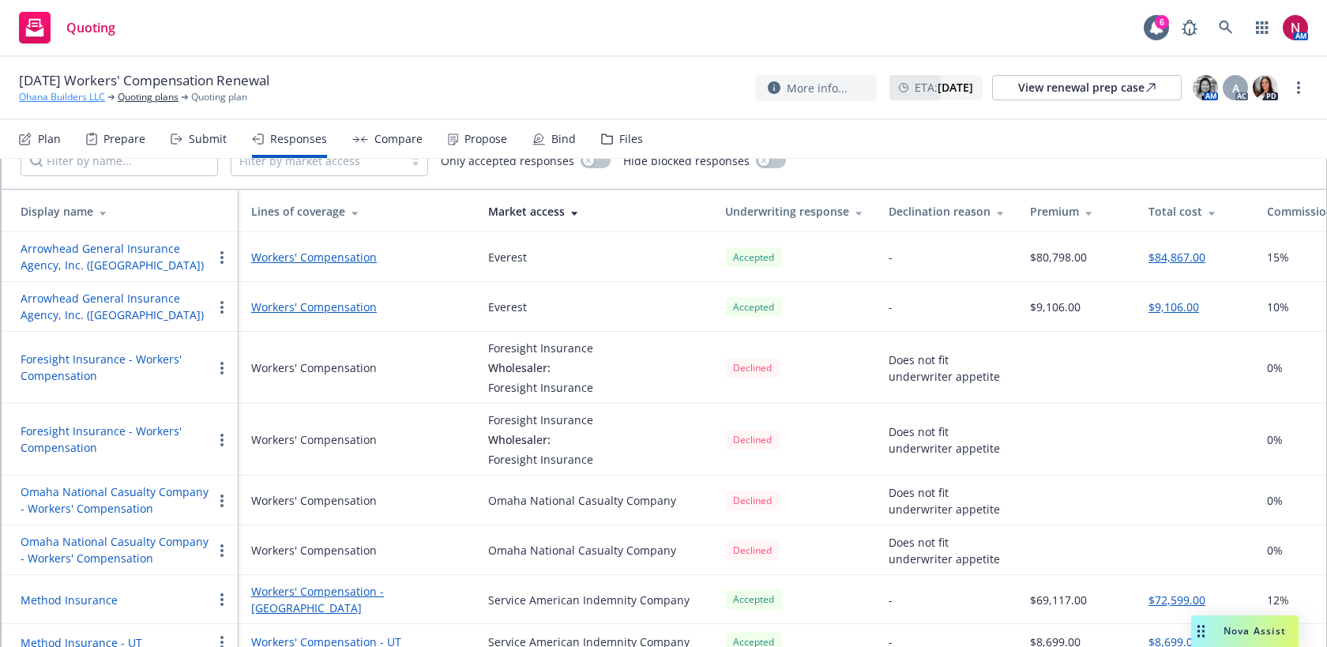
click at [76, 96] on link "Ohana Builders LLC" at bounding box center [62, 97] width 86 height 14
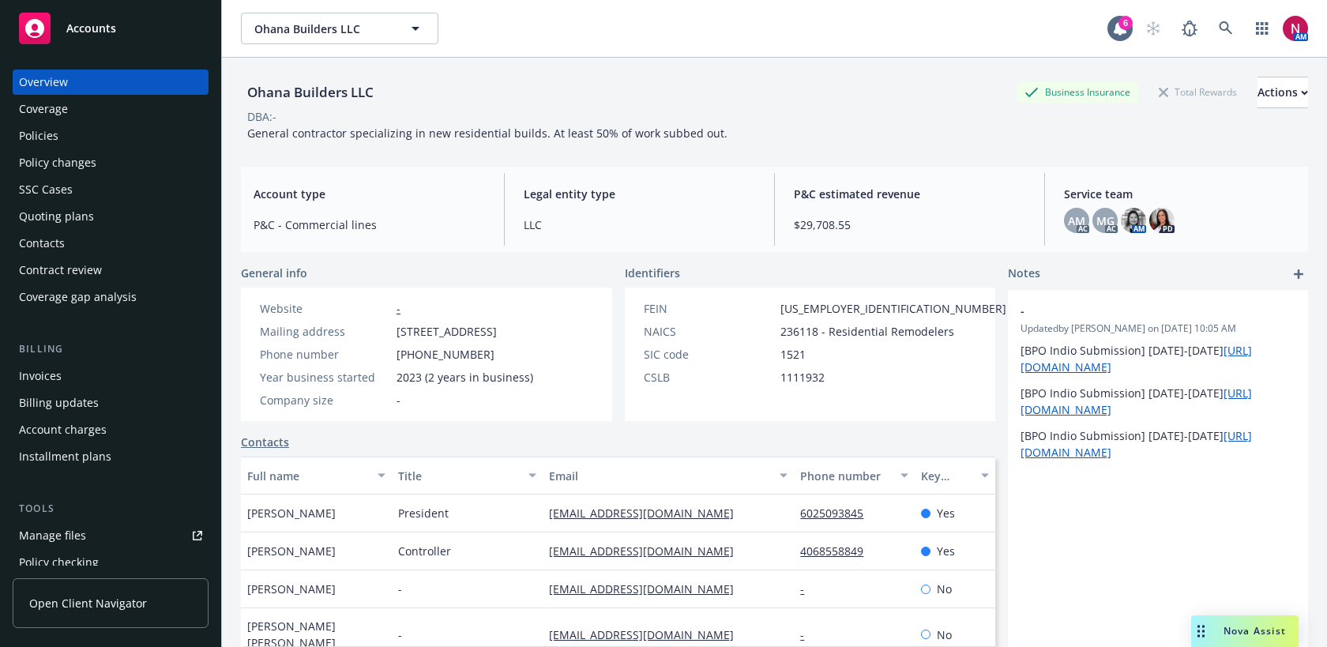
click at [87, 142] on div "Policies" at bounding box center [110, 135] width 183 height 25
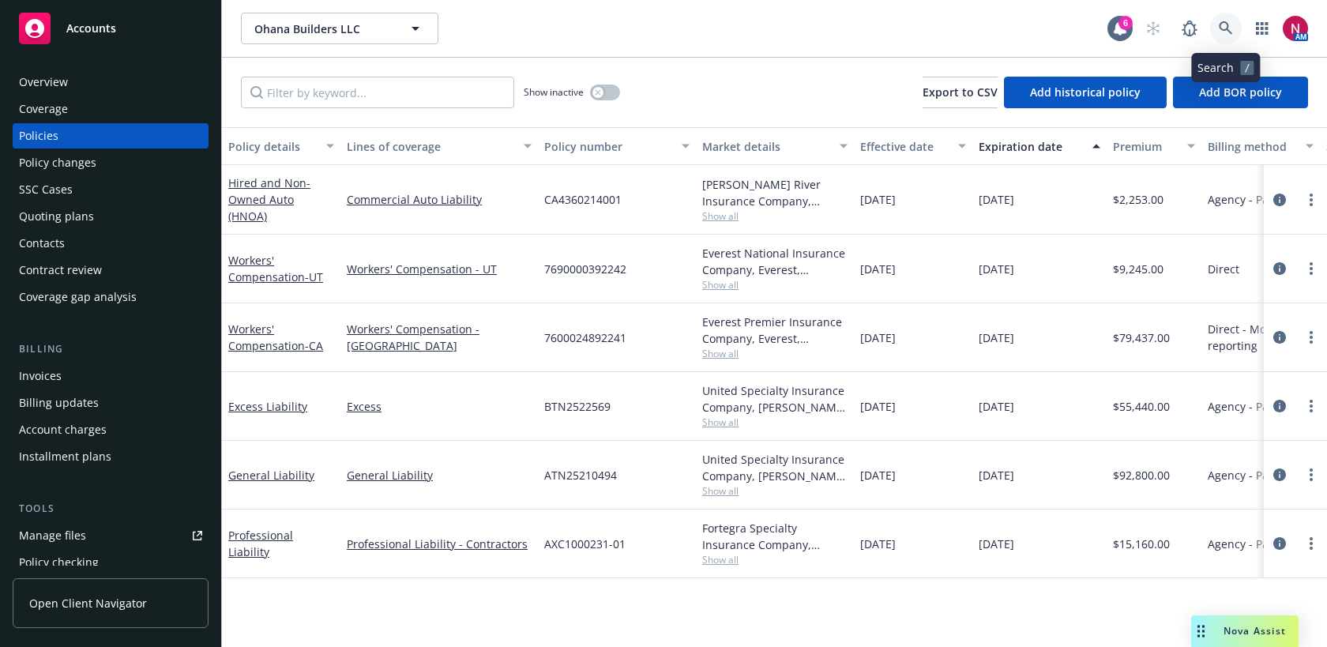
click at [1228, 24] on icon at bounding box center [1224, 27] width 13 height 13
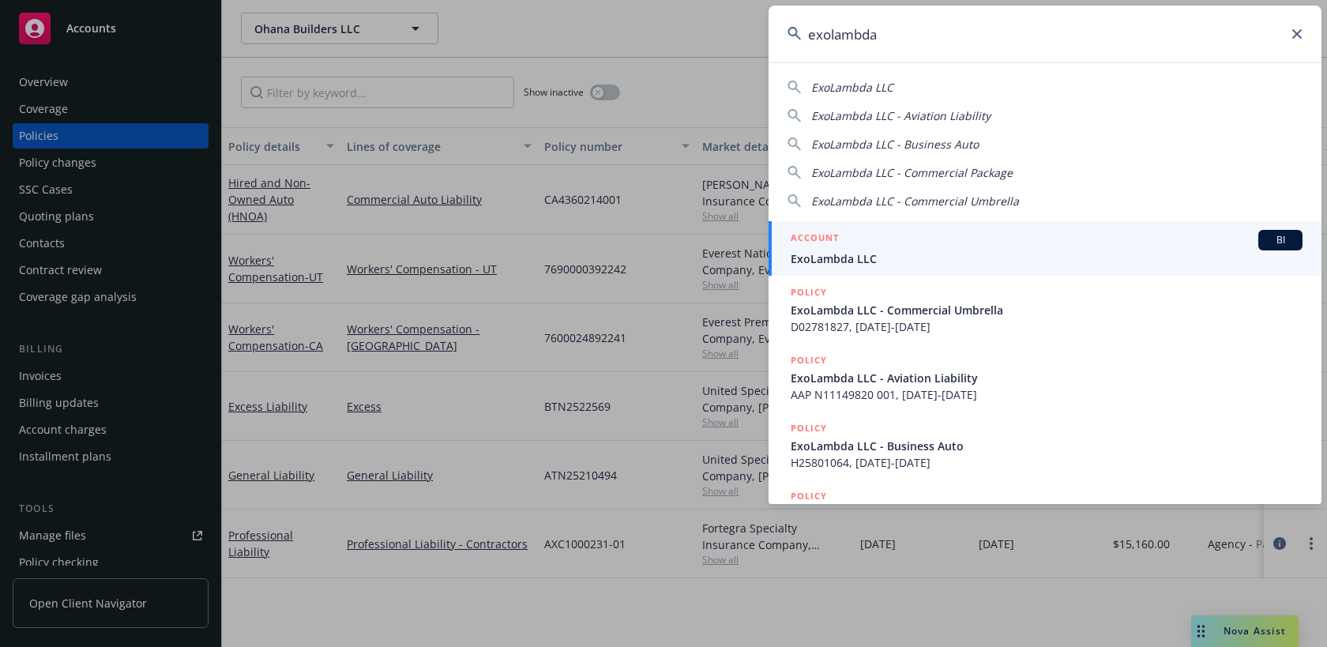
drag, startPoint x: 926, startPoint y: 46, endPoint x: 752, endPoint y: 25, distance: 175.7
click at [752, 25] on div "exolambda ExoLambda LLC ExoLambda LLC - Aviation Liability ExoLambda LLC - Busi…" at bounding box center [663, 323] width 1327 height 647
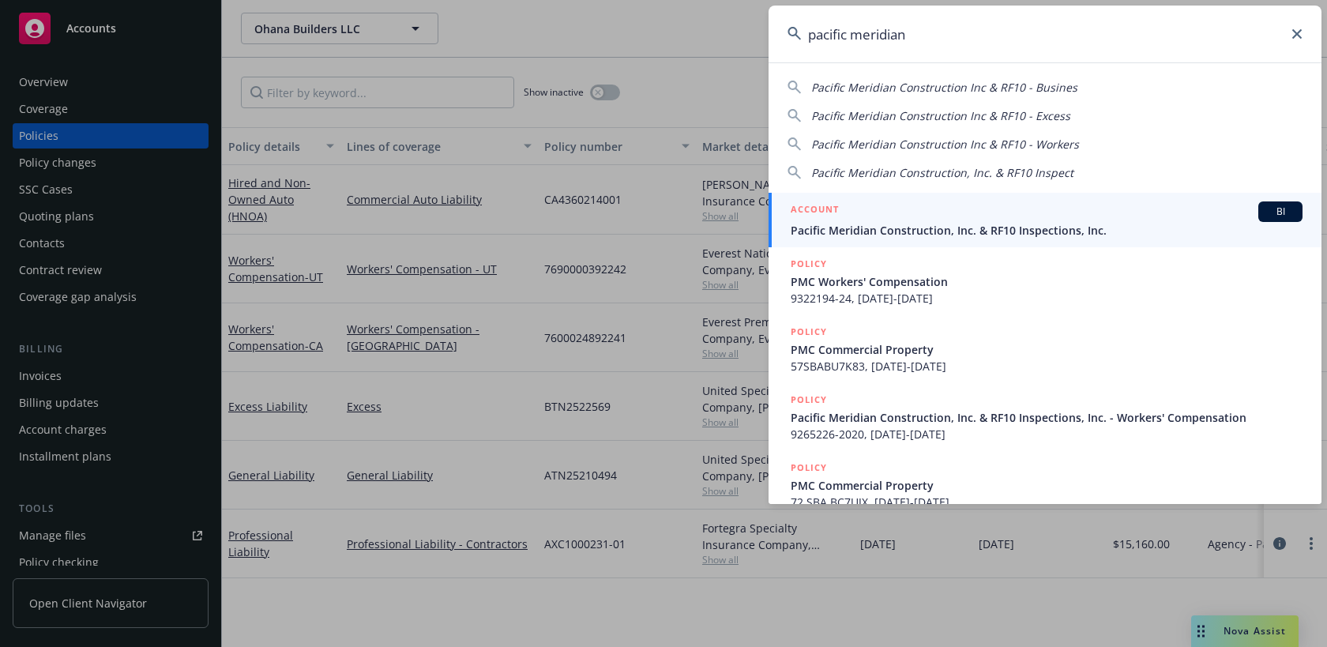
type input "pacific meridian"
click at [869, 230] on span "Pacific Meridian Construction, Inc. & RF10 Inspections, Inc." at bounding box center [1046, 230] width 512 height 17
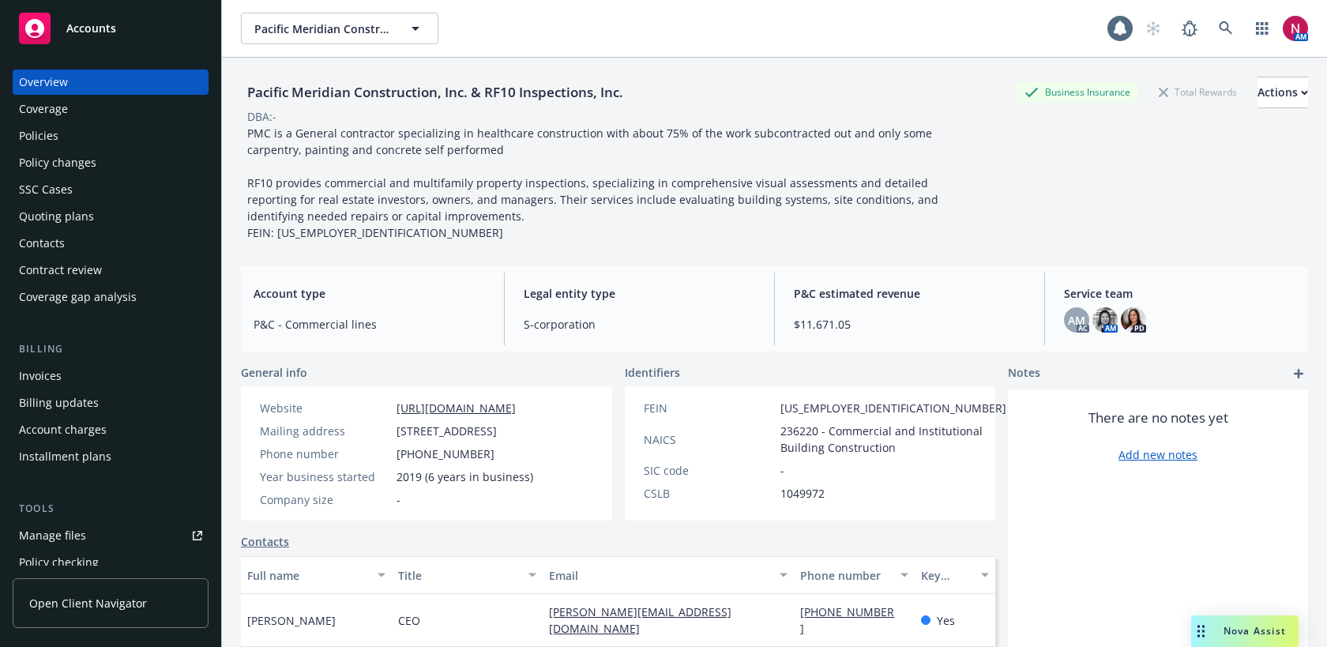
click at [66, 218] on div "Quoting plans" at bounding box center [56, 216] width 75 height 25
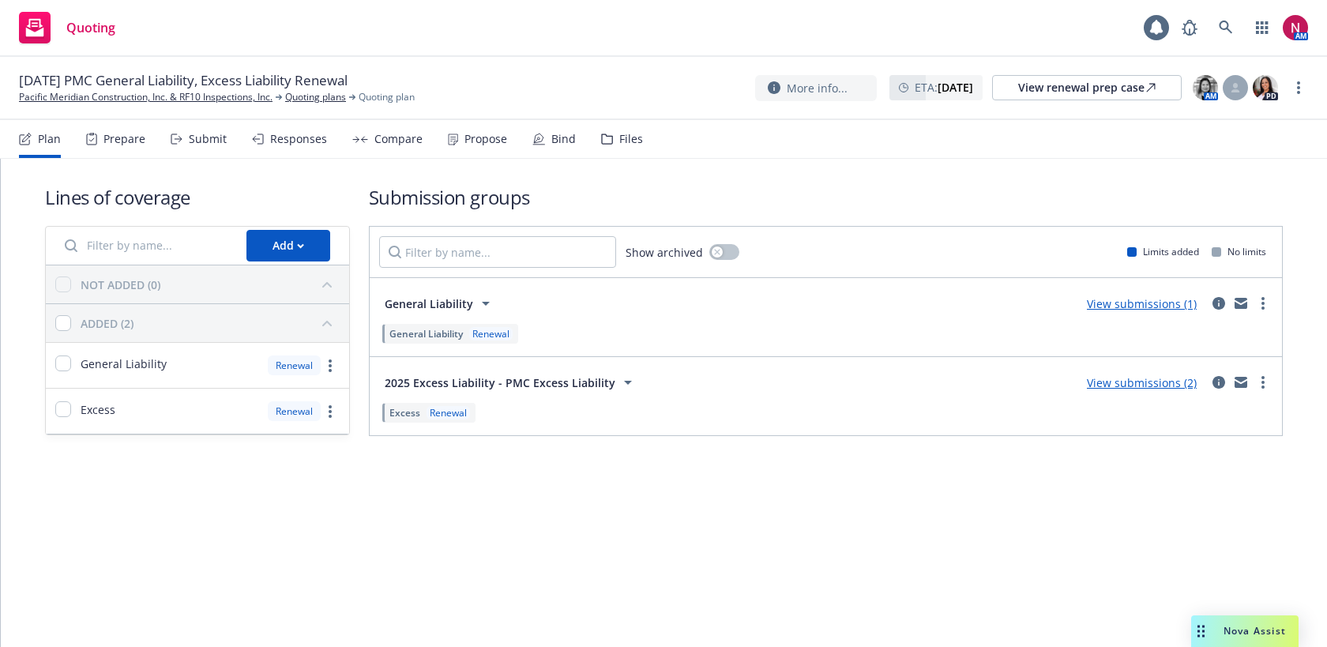
click at [619, 143] on div "Files" at bounding box center [631, 139] width 24 height 13
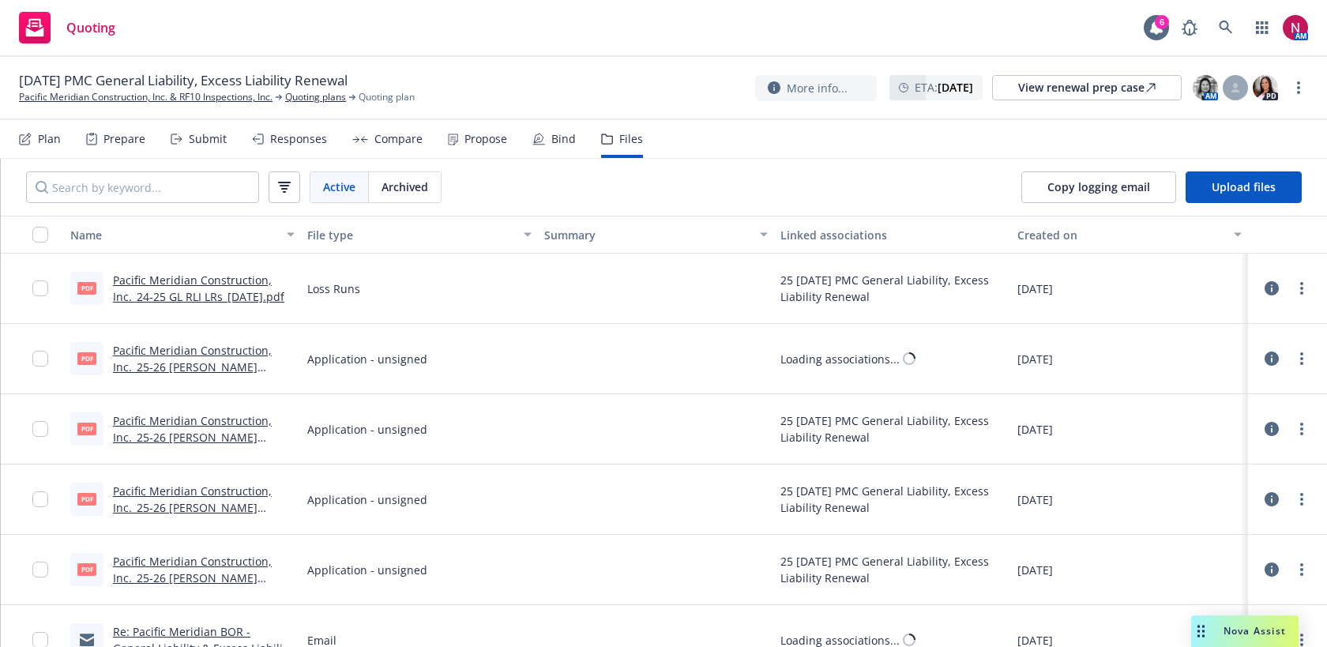
scroll to position [2, 0]
